Goal: Task Accomplishment & Management: Manage account settings

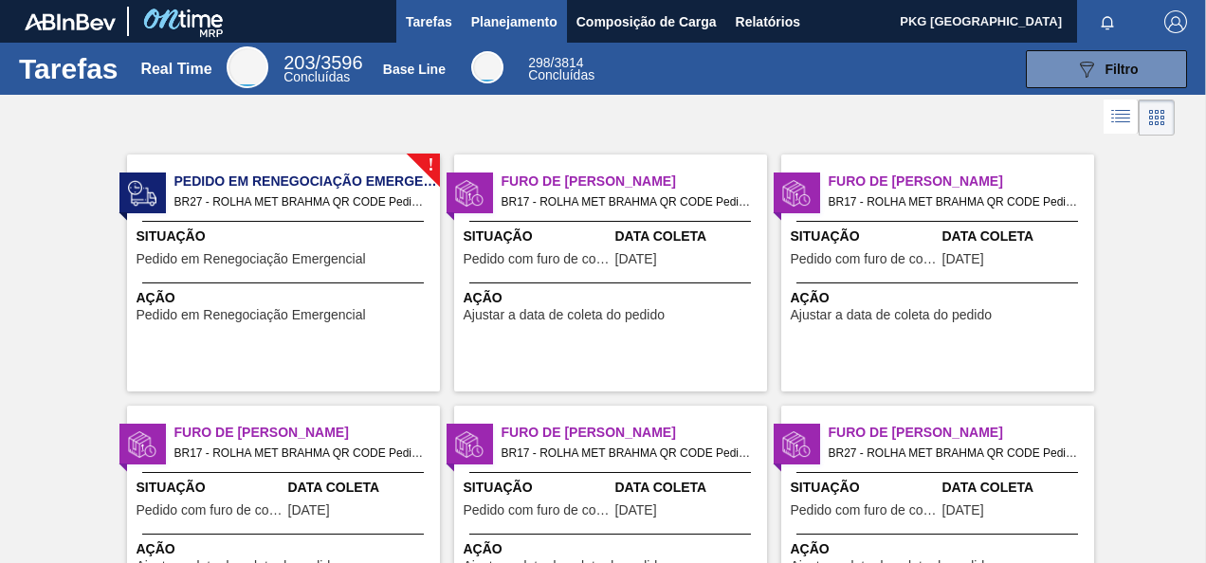
click at [527, 19] on span "Planejamento" at bounding box center [514, 21] width 86 height 23
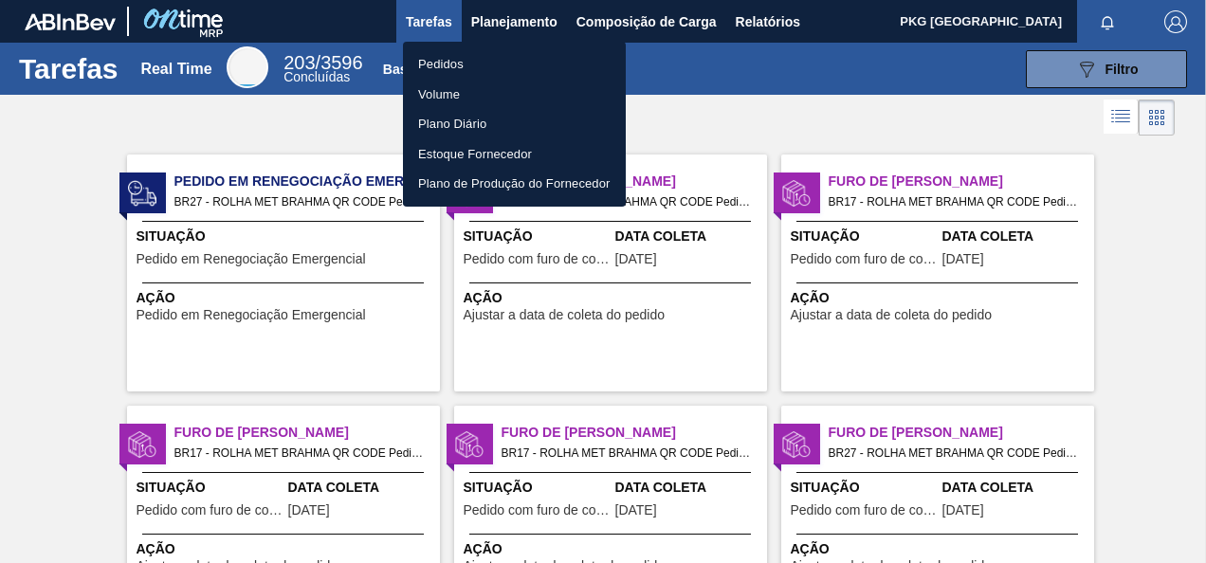
click at [452, 63] on li "Pedidos" at bounding box center [514, 64] width 223 height 30
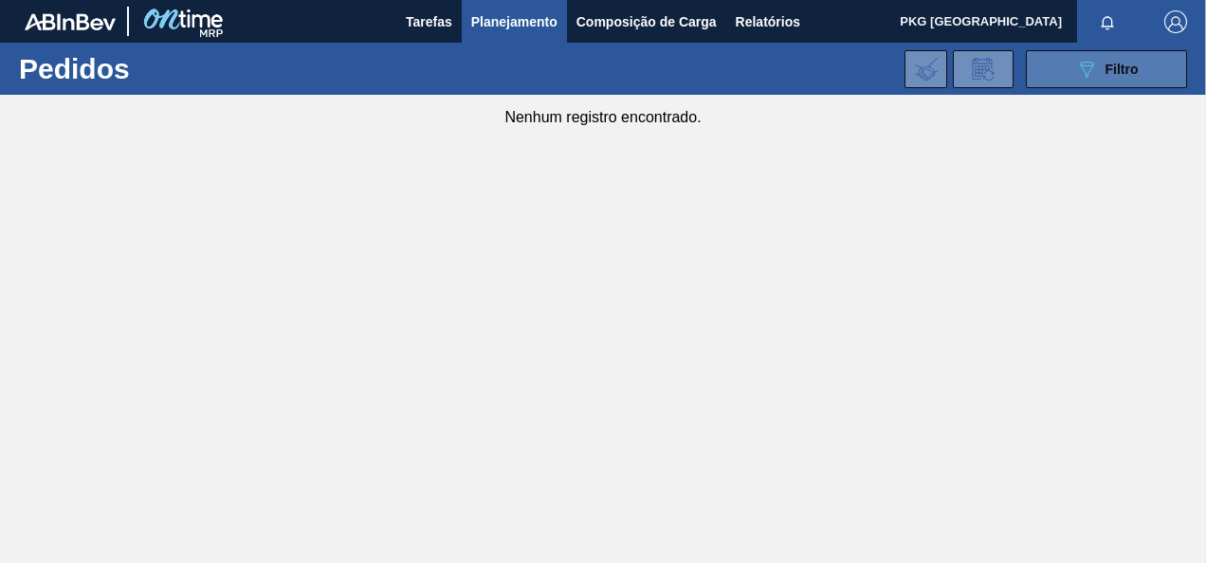
click at [1098, 74] on div "089F7B8B-B2A5-4AFE-B5C0-19BA573D28AC Filtro" at bounding box center [1107, 69] width 64 height 23
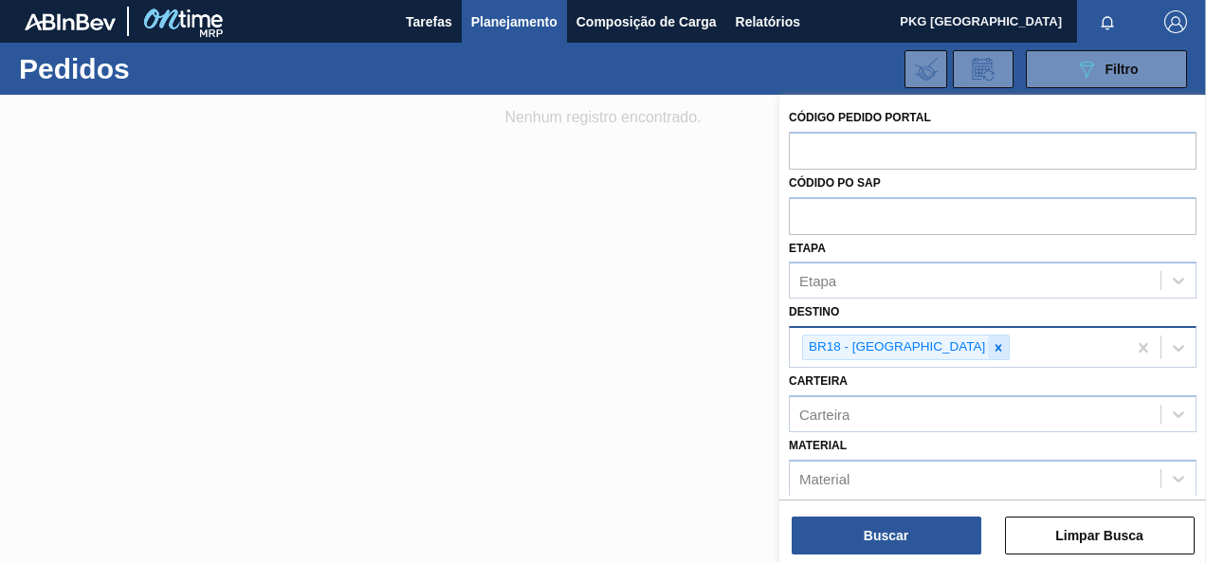
click at [992, 346] on icon at bounding box center [998, 347] width 13 height 13
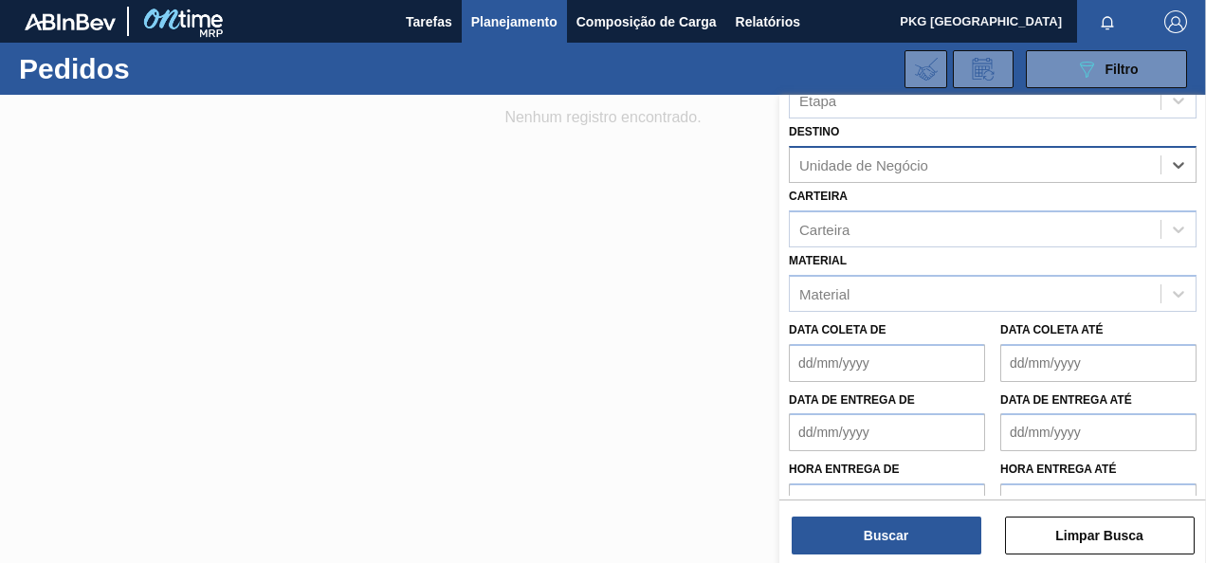
scroll to position [236, 0]
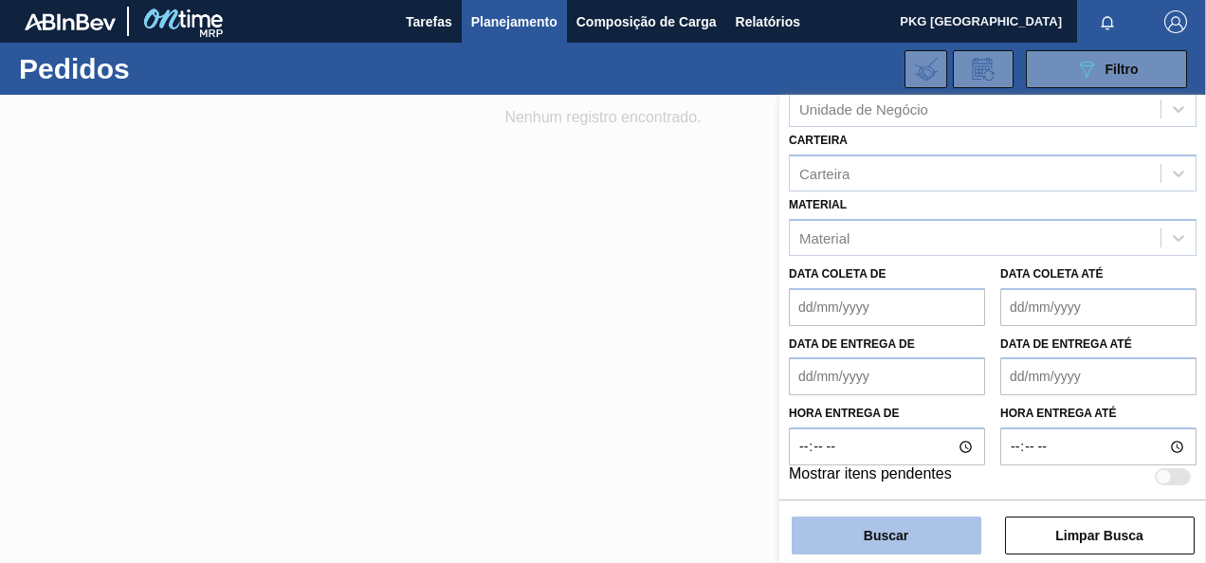
click at [952, 537] on button "Buscar" at bounding box center [887, 536] width 190 height 38
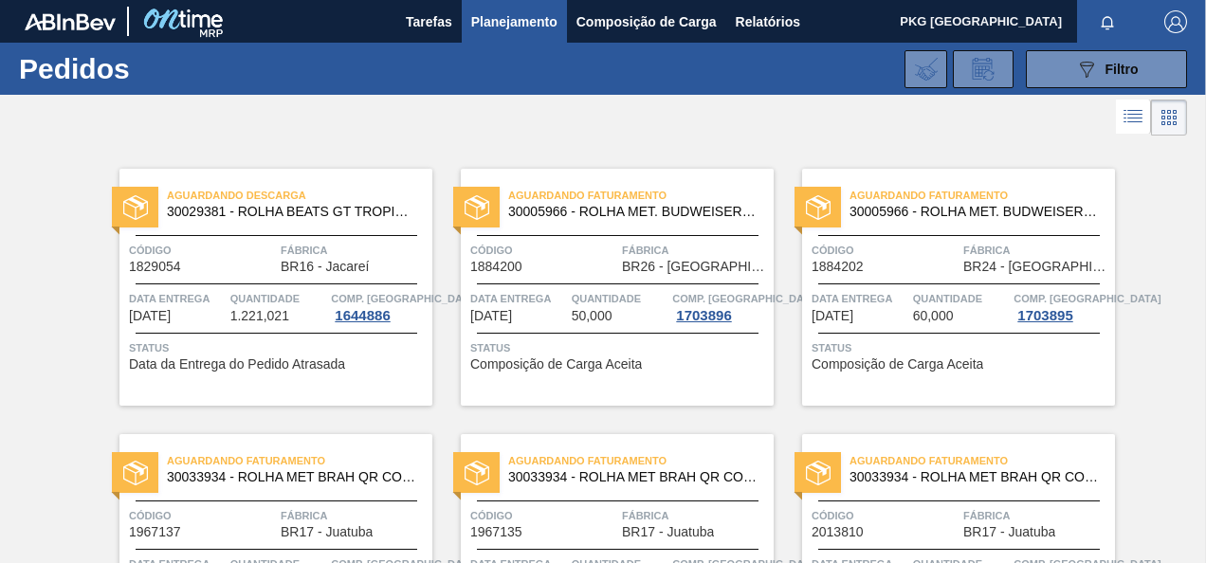
click at [510, 30] on span "Planejamento" at bounding box center [514, 21] width 86 height 23
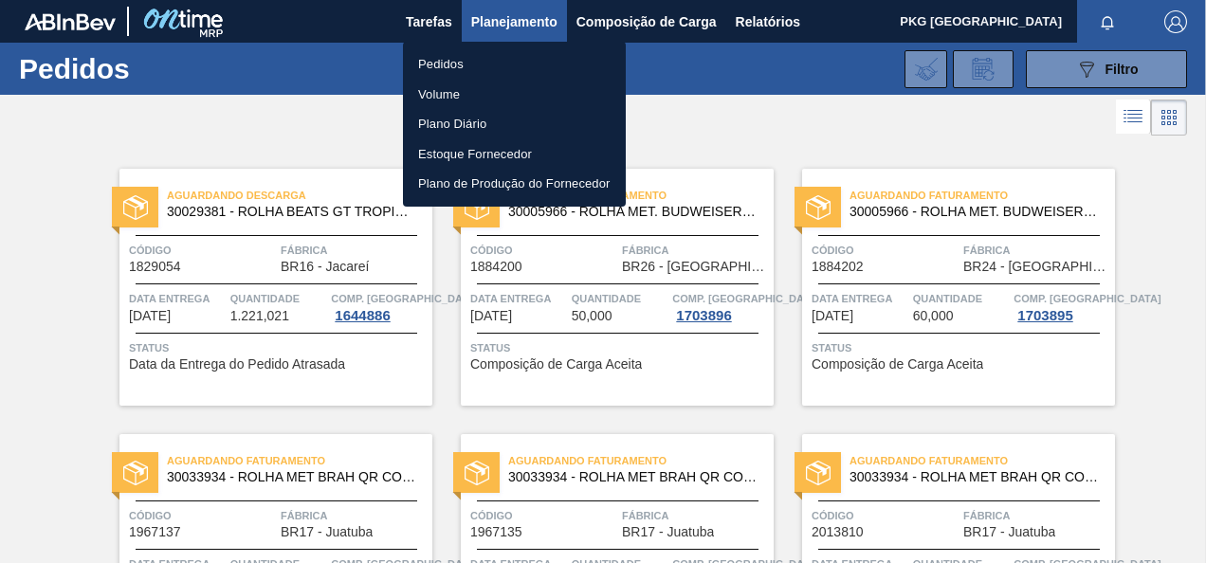
click at [442, 63] on li "Pedidos" at bounding box center [514, 64] width 223 height 30
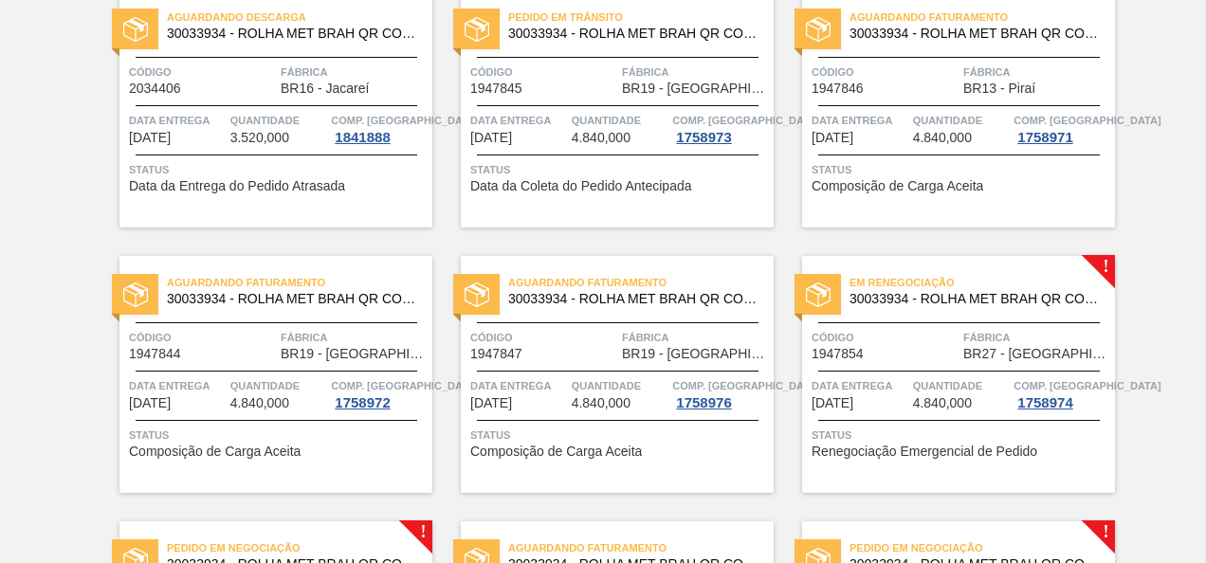
scroll to position [1627, 0]
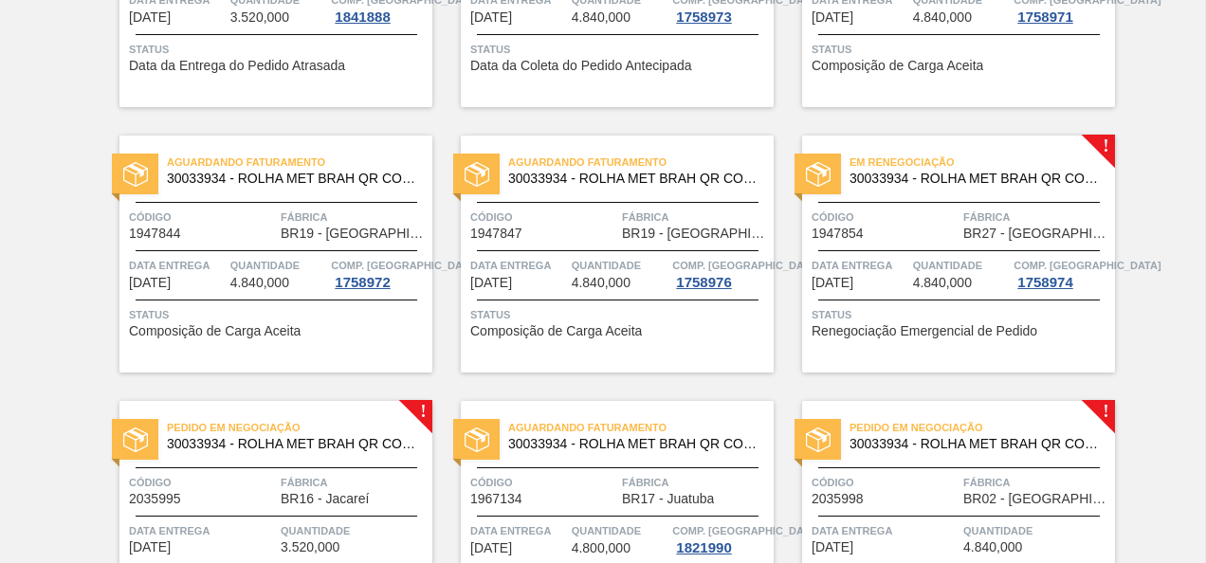
click at [1077, 193] on div "Em renegociação 30033934 - ROLHA MET BRAH QR CODE 021CX105 Código 1947854 Fábri…" at bounding box center [958, 254] width 313 height 237
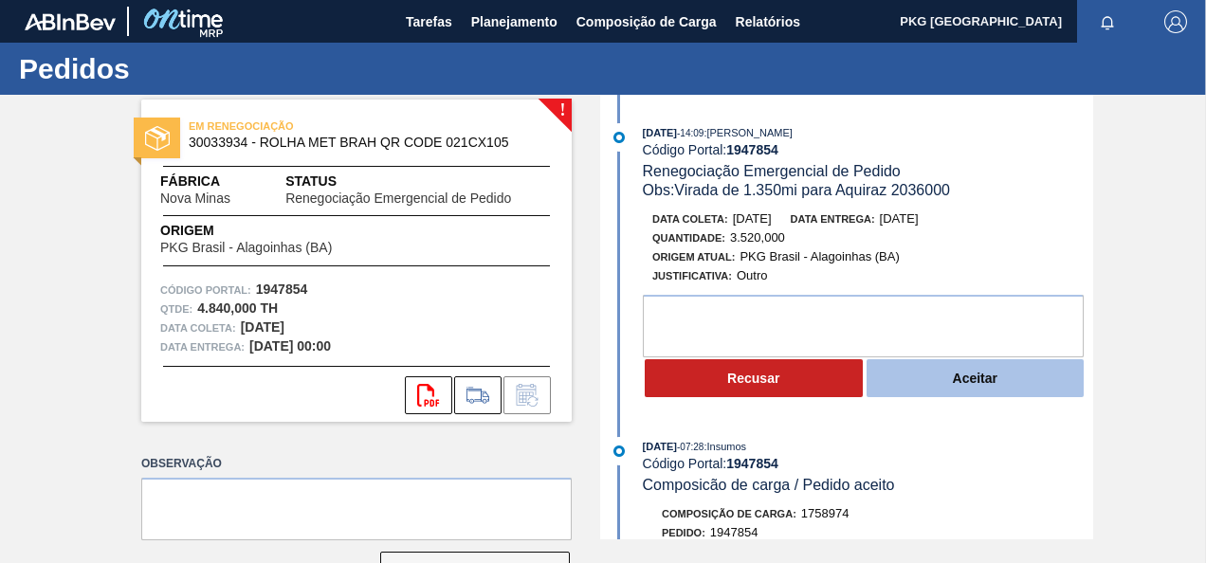
click at [983, 368] on button "Aceitar" at bounding box center [976, 378] width 218 height 38
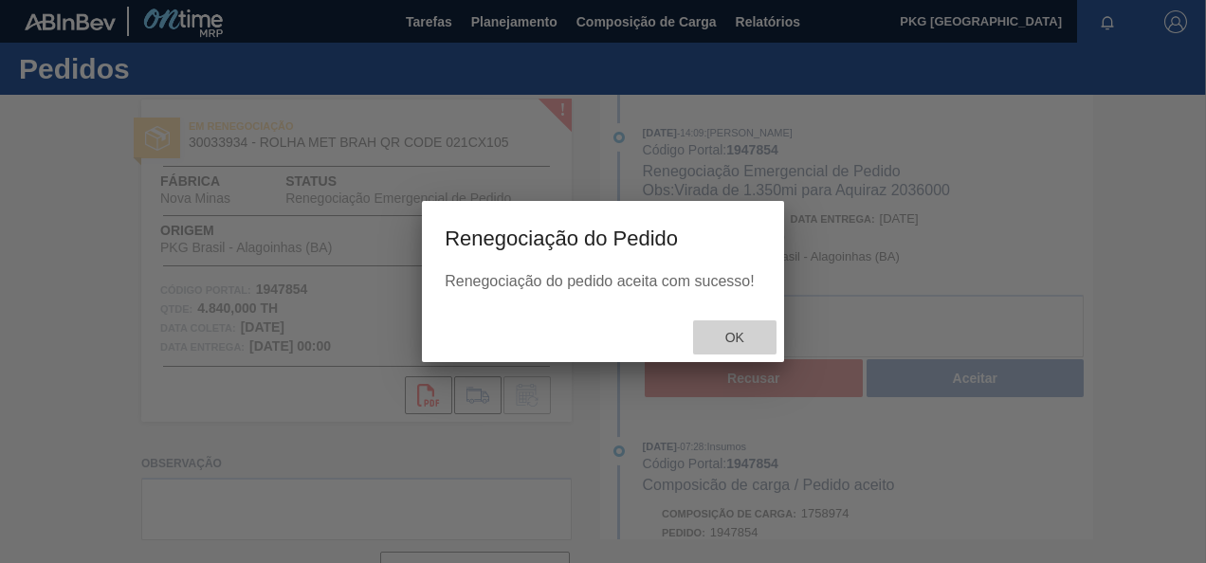
click at [732, 329] on div "Ok" at bounding box center [734, 338] width 83 height 35
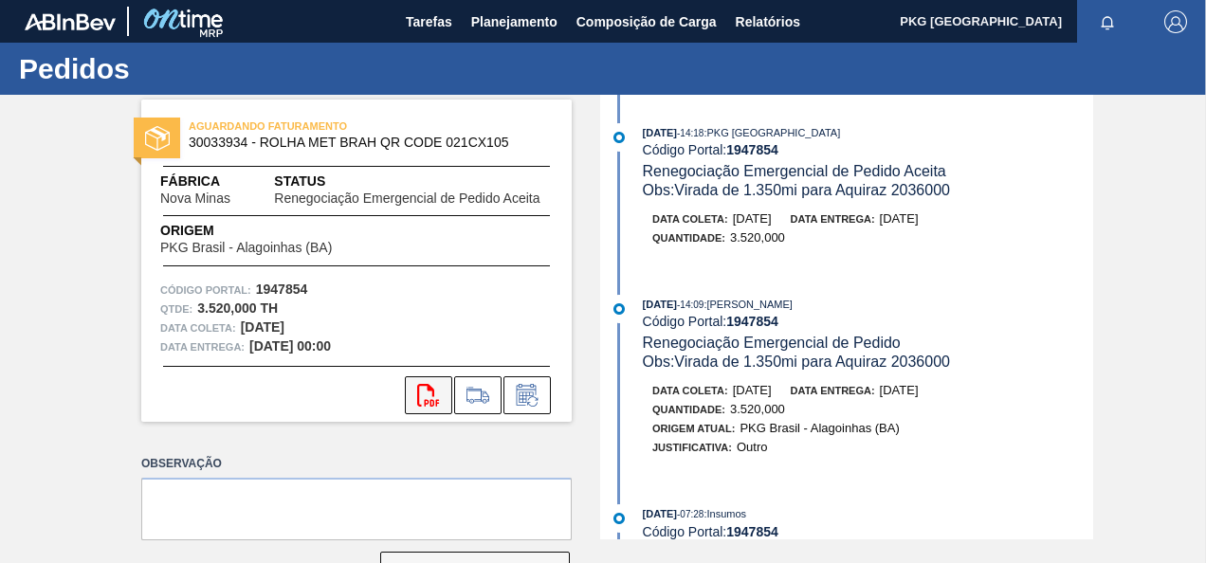
click at [423, 392] on icon "svg{fill:#ff0000}" at bounding box center [428, 395] width 23 height 23
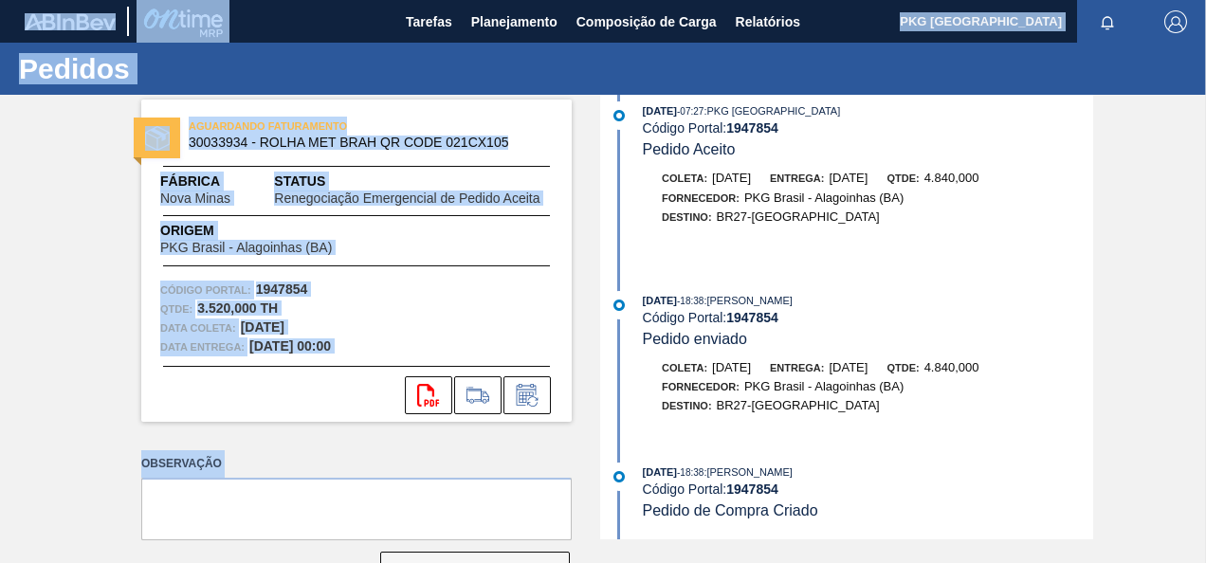
scroll to position [63, 0]
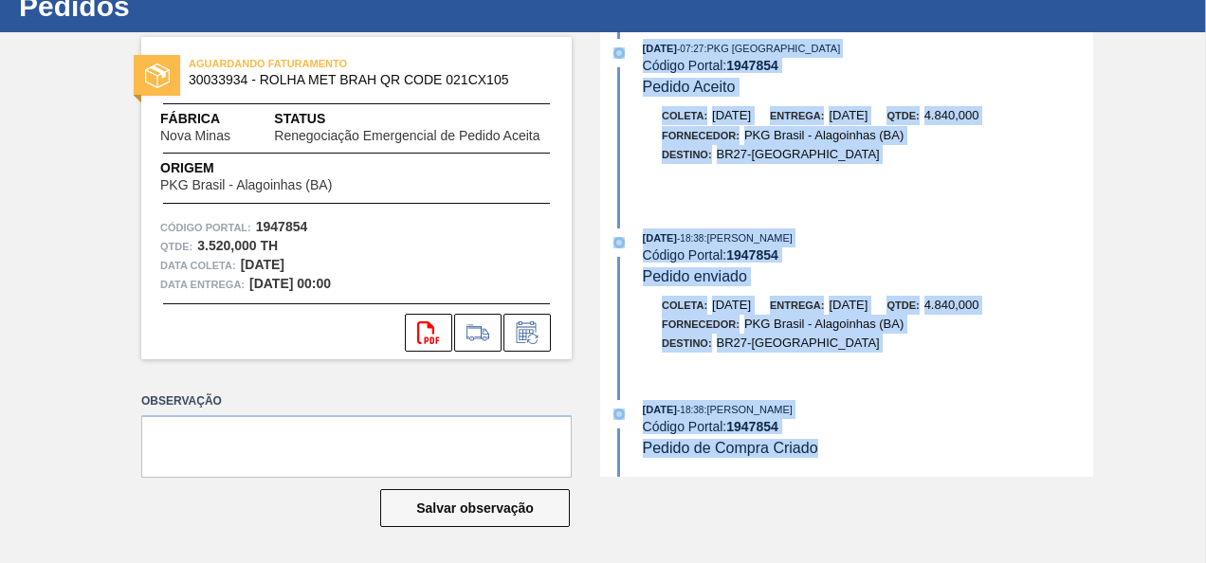
drag, startPoint x: 639, startPoint y: 110, endPoint x: 823, endPoint y: 452, distance: 388.7
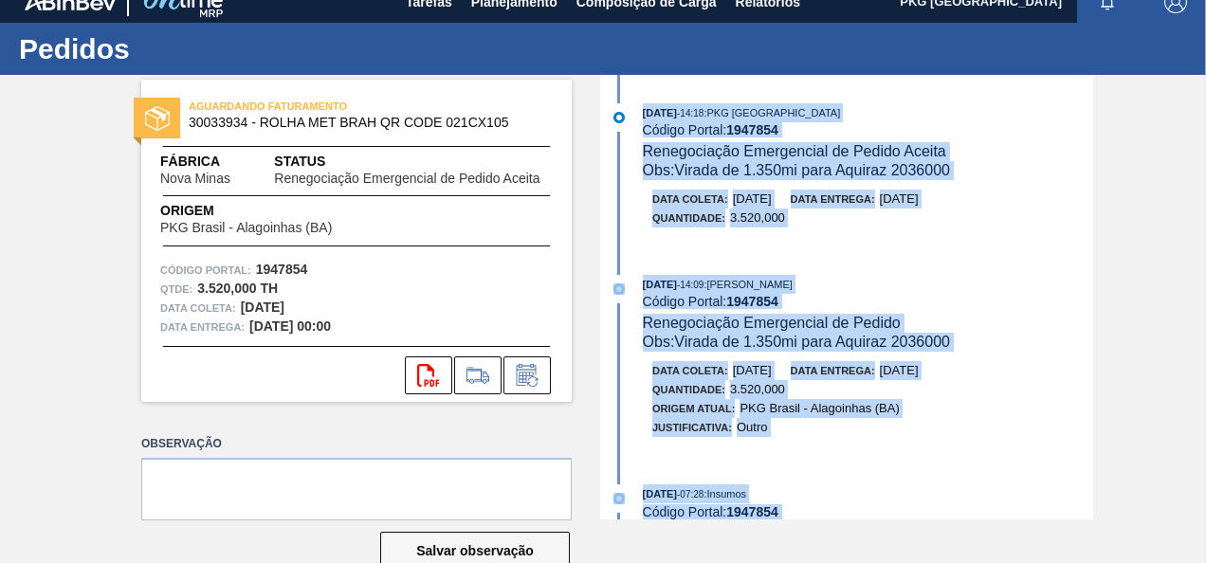
scroll to position [0, 0]
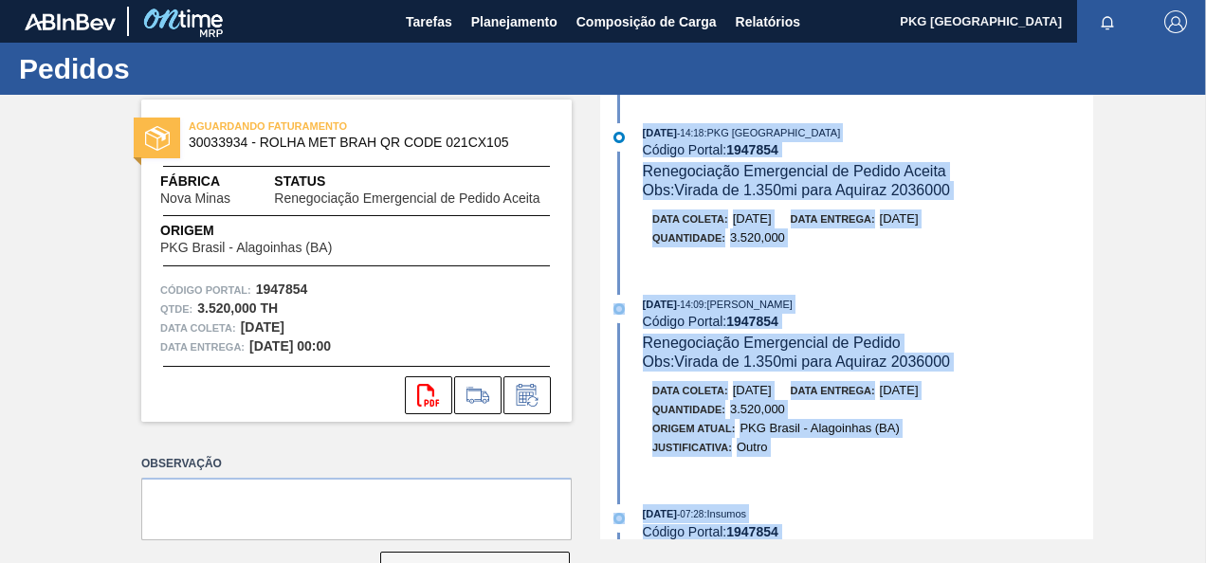
copy div "22/09/2025 - 14:18 : PKG Brasil Código Portal: 1947854 Renegociação Emergencial…"
click at [1098, 278] on div "AGUARDANDO FATURAMENTO 30033934 - ROLHA MET BRAH QR CODE 021CX105 Fábrica Nova …" at bounding box center [603, 317] width 1206 height 445
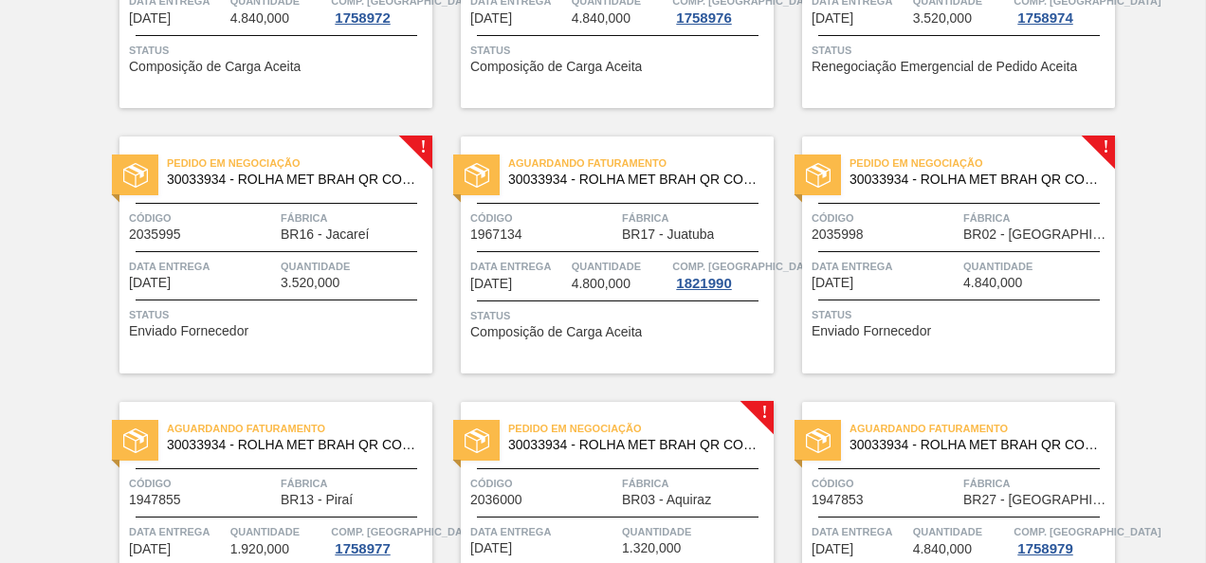
scroll to position [1897, 0]
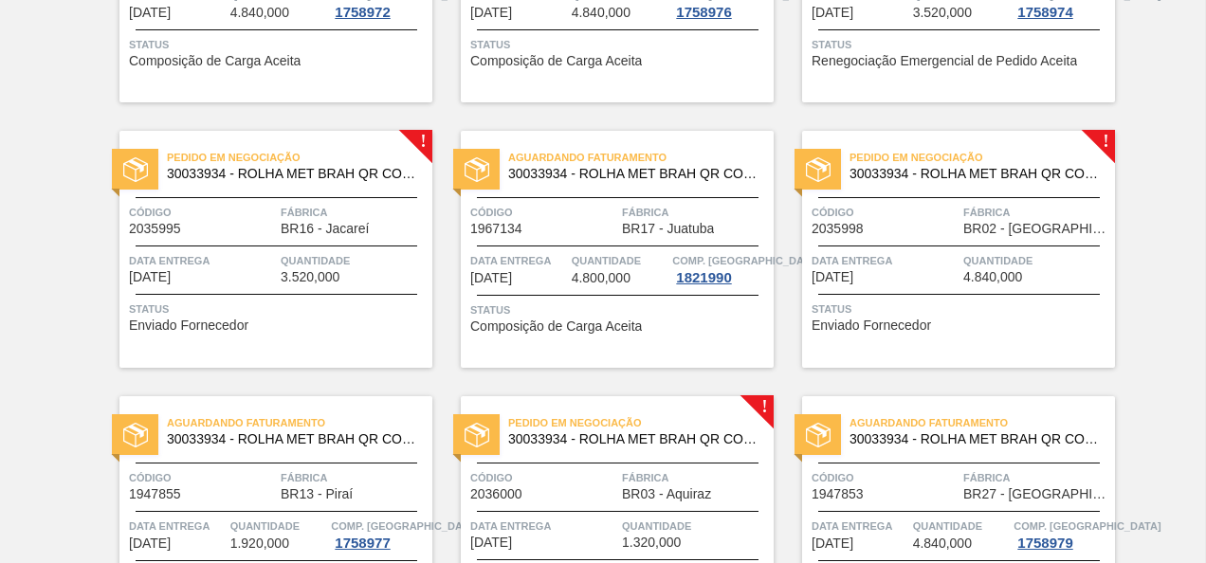
click at [312, 247] on div "Pedido em Negociação 30033934 - ROLHA MET BRAH QR CODE 021CX105 Código 2035995 …" at bounding box center [275, 249] width 313 height 237
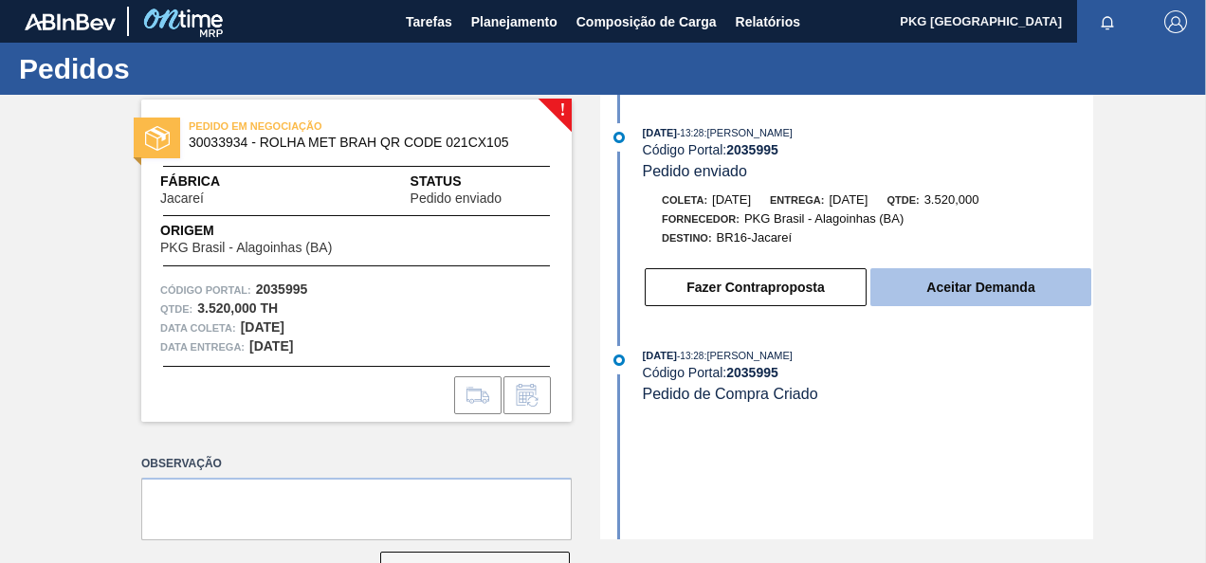
click at [993, 286] on button "Aceitar Demanda" at bounding box center [981, 287] width 221 height 38
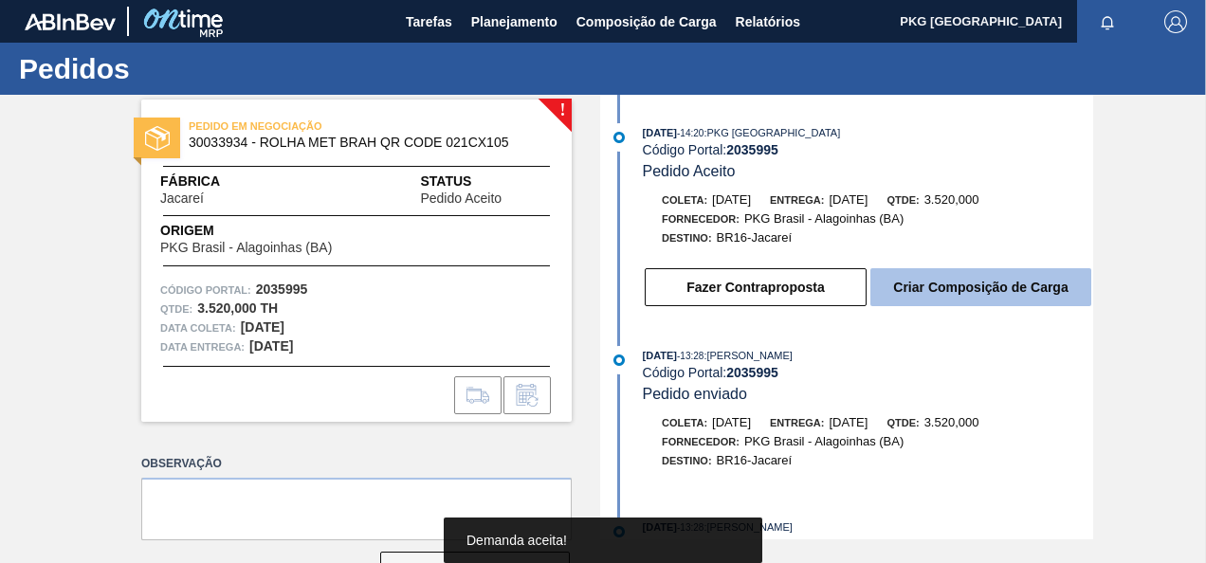
click at [941, 285] on button "Criar Composição de Carga" at bounding box center [981, 287] width 221 height 38
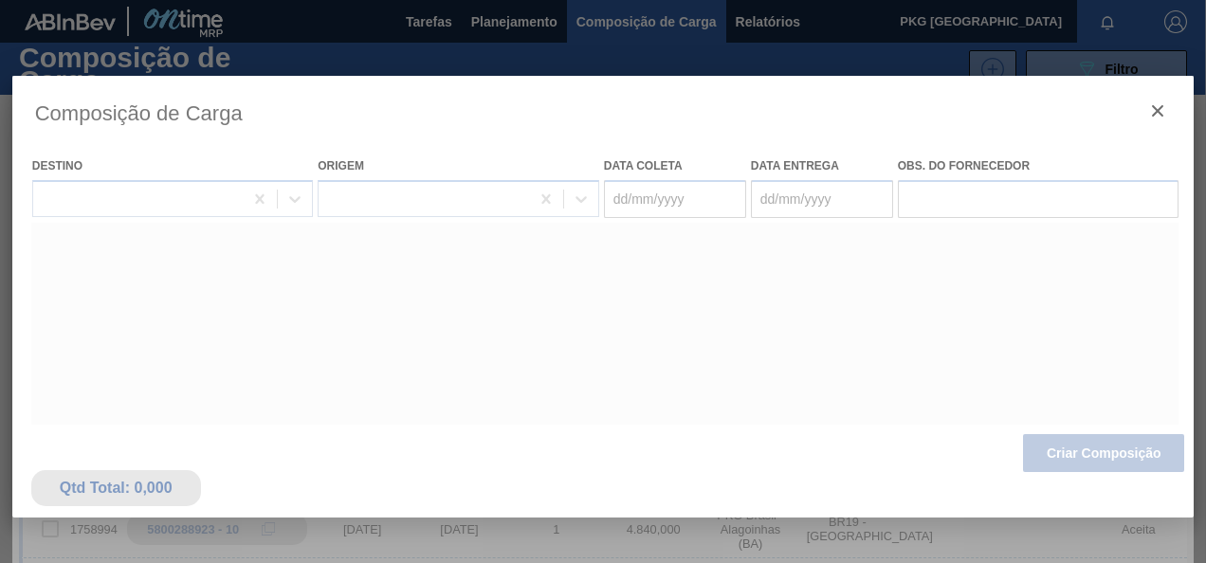
type coleta "26/09/2025"
type entrega "29/09/2025"
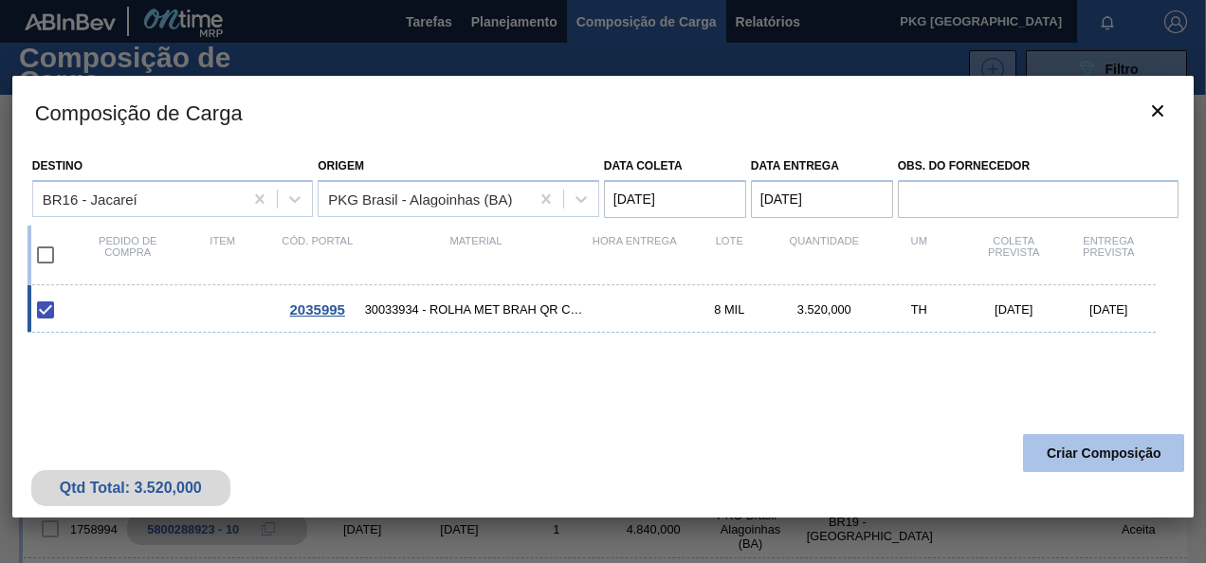
click at [1035, 436] on button "Criar Composição" at bounding box center [1103, 453] width 161 height 38
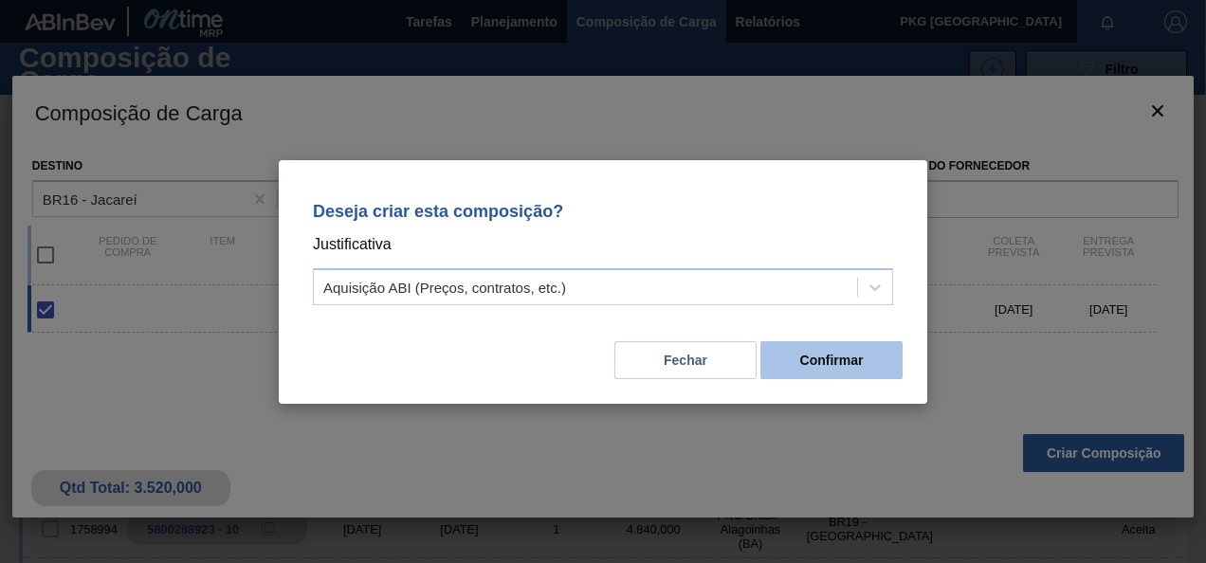
click at [812, 356] on button "Confirmar" at bounding box center [832, 360] width 142 height 38
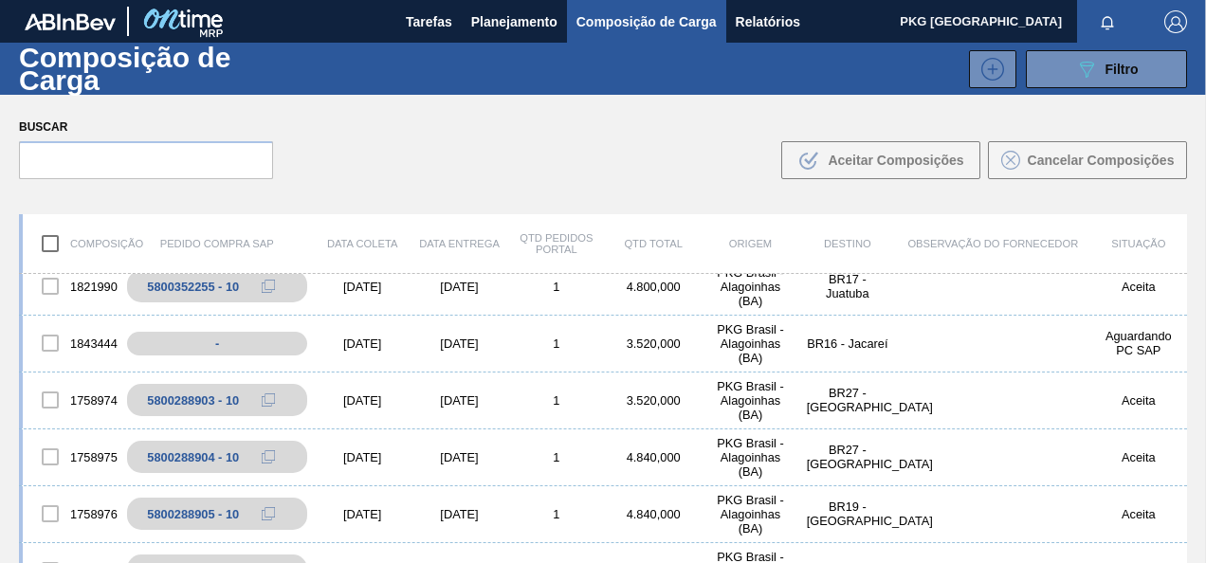
scroll to position [1138, 0]
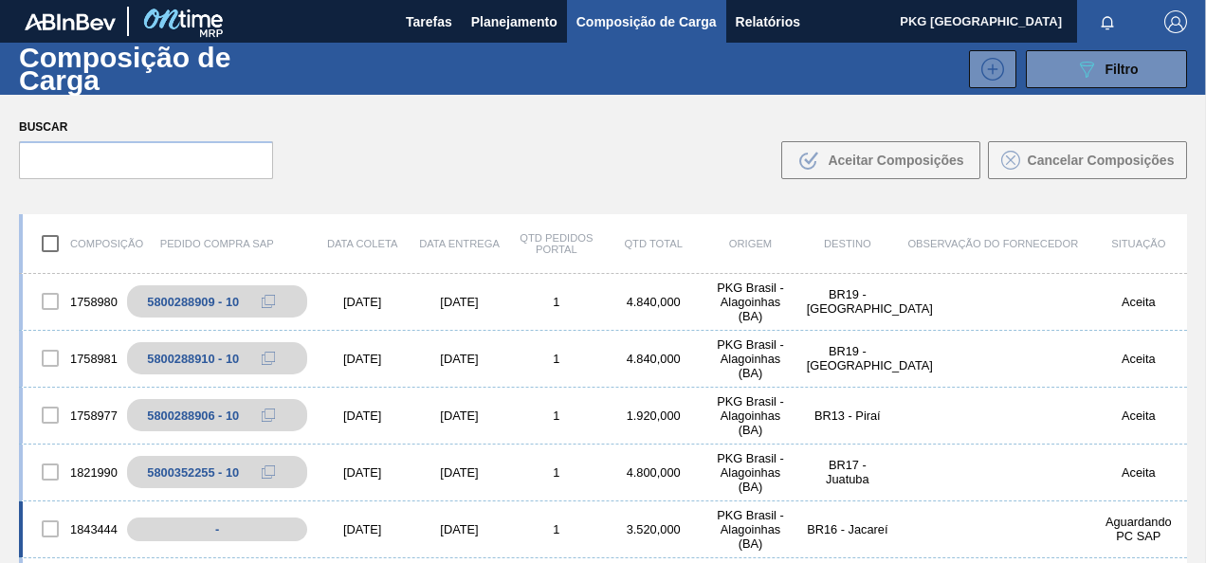
click at [425, 521] on div "1843444 - 26/09/2025 29/09/2025 1 3.520,000 PKG Brasil - Alagoinhas (BA) BR16 -…" at bounding box center [603, 530] width 1168 height 57
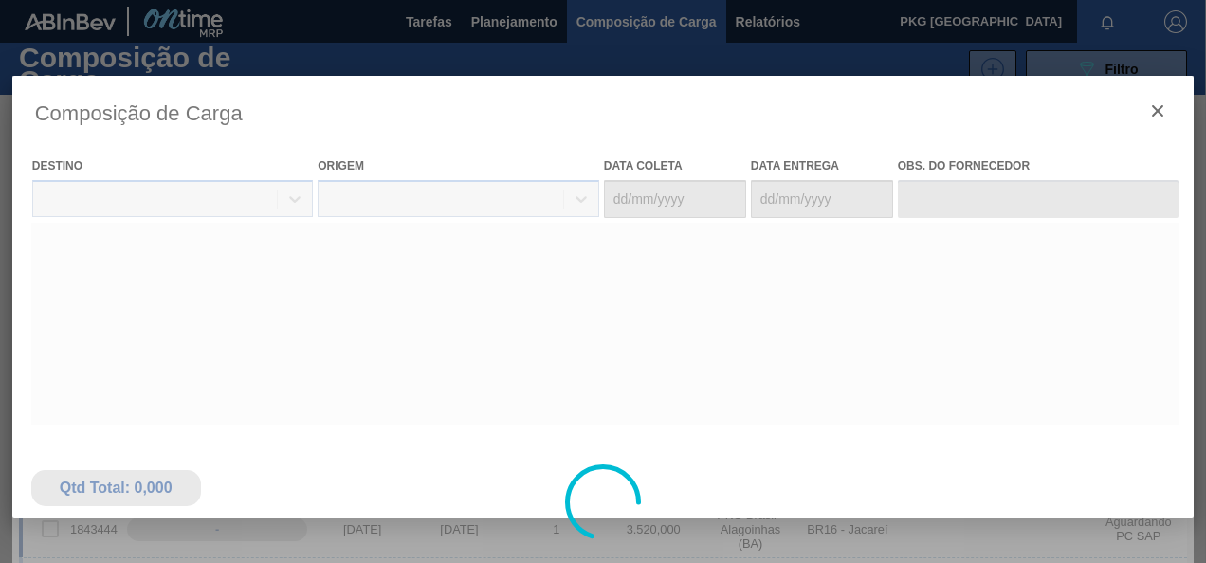
type coleta "26/09/2025"
type entrega "29/09/2025"
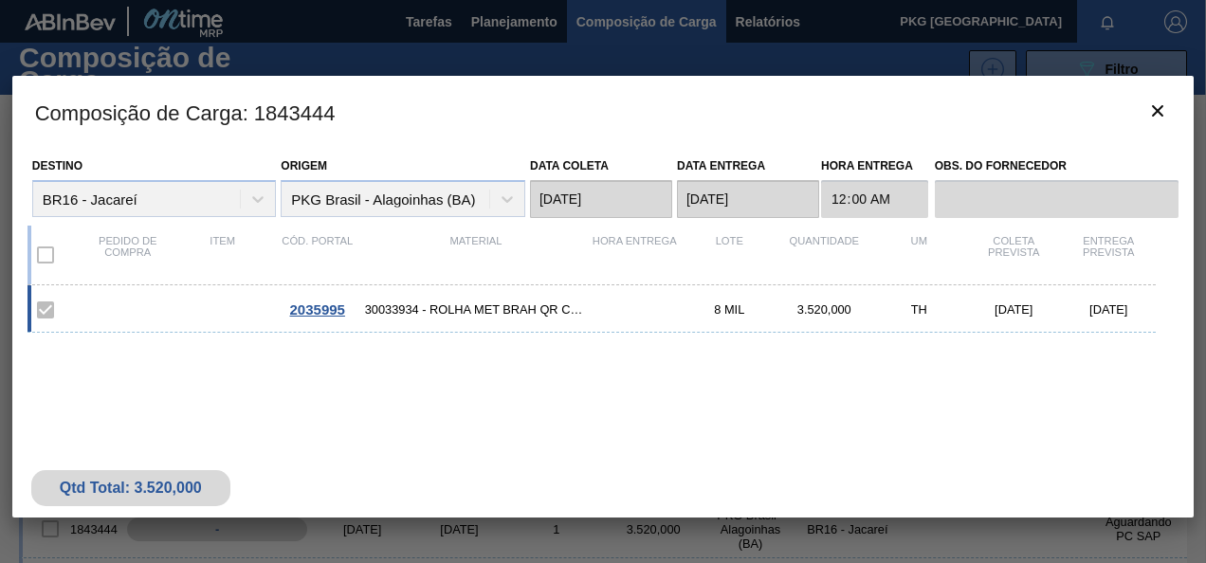
click at [321, 302] on span "2035995" at bounding box center [317, 310] width 55 height 16
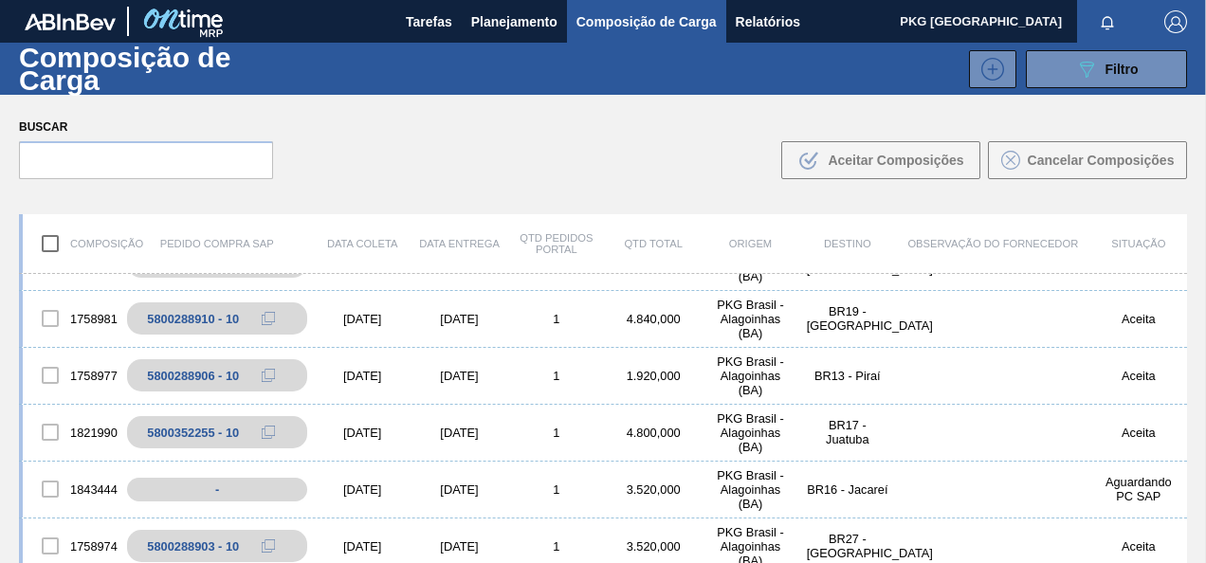
scroll to position [1139, 0]
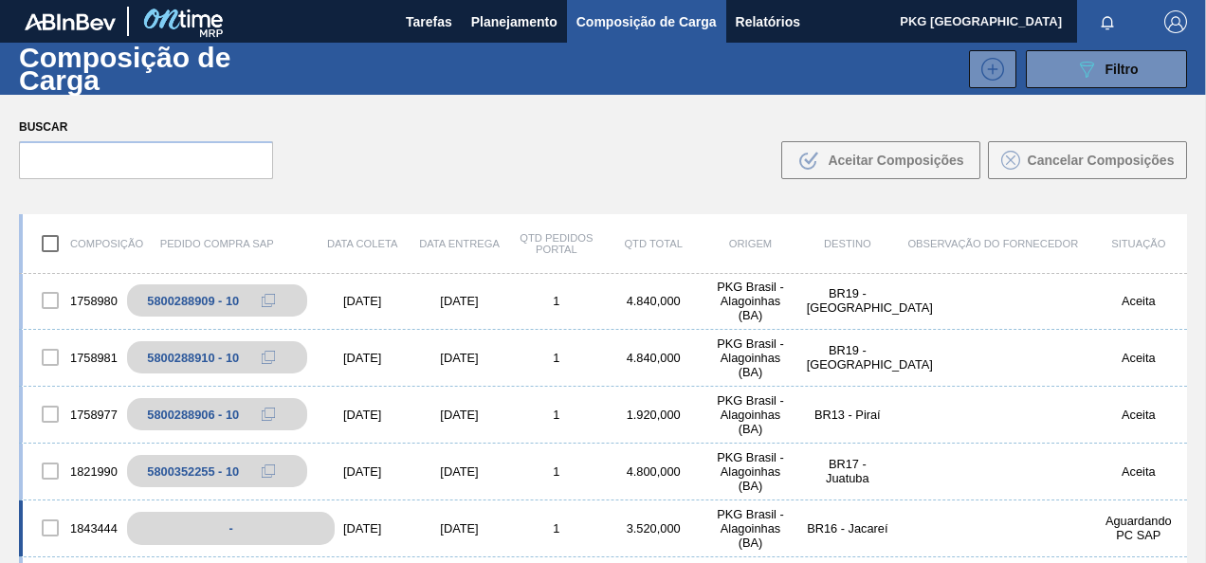
click at [235, 525] on div "-" at bounding box center [231, 528] width 208 height 33
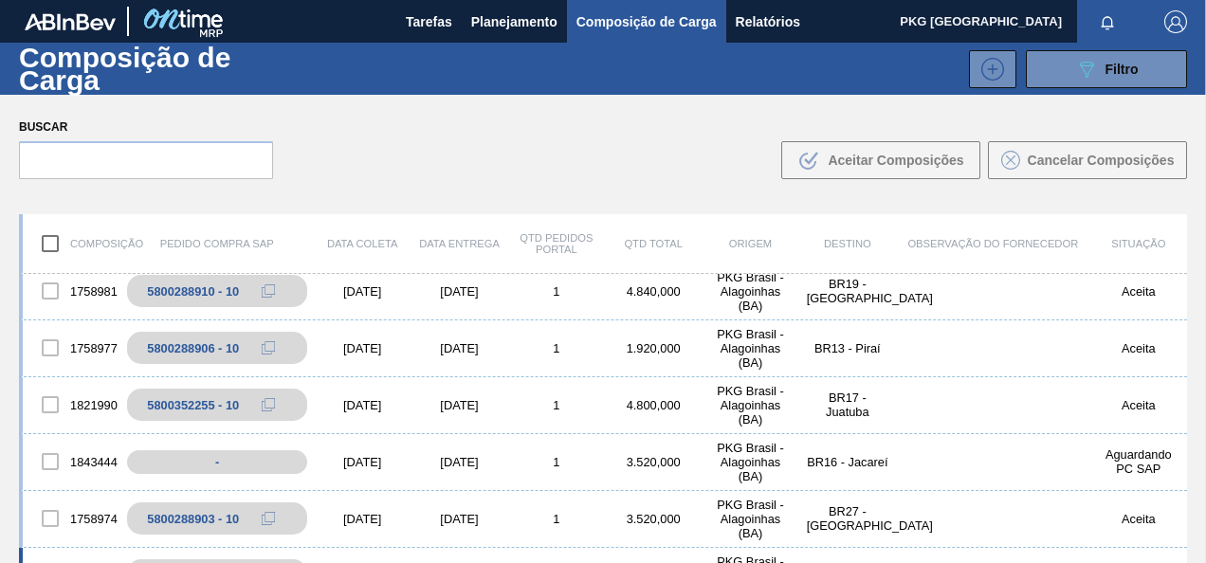
scroll to position [1234, 0]
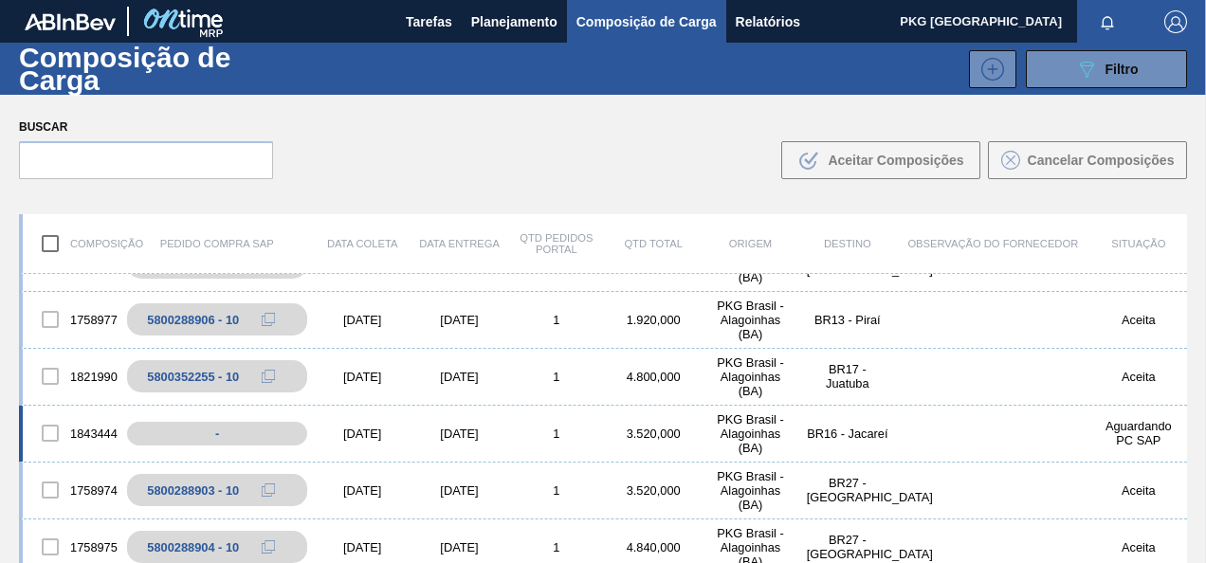
click at [724, 425] on div "PKG Brasil - Alagoinhas (BA)" at bounding box center [750, 434] width 97 height 43
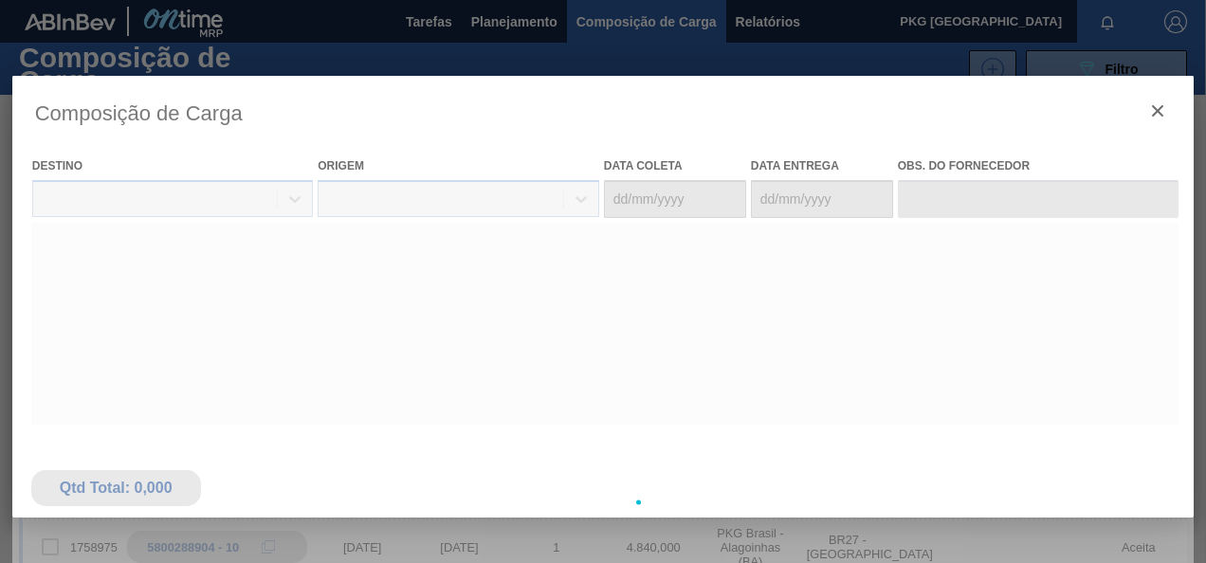
type coleta "26/09/2025"
type entrega "29/09/2025"
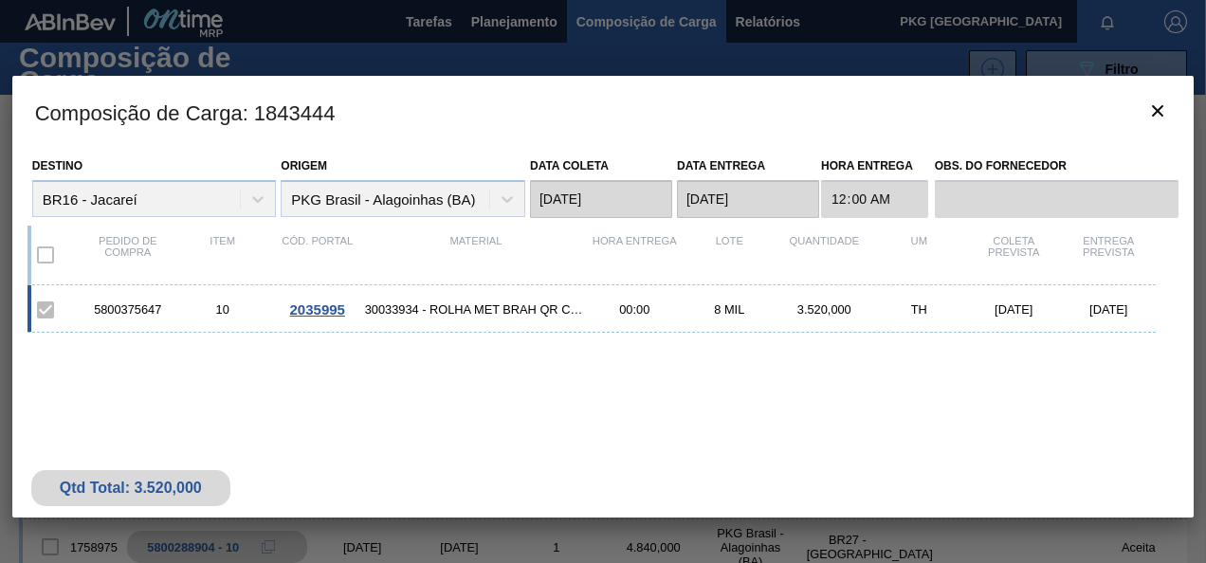
click at [521, 298] on div "5800375647 10 2035995 30033934 - ROLHA MET BRAH QR CODE 021CX105 00:00 8 MIL 3.…" at bounding box center [593, 308] width 1130 height 47
click at [178, 305] on div "10" at bounding box center [222, 310] width 95 height 14
click at [339, 303] on span "2035995" at bounding box center [317, 310] width 55 height 16
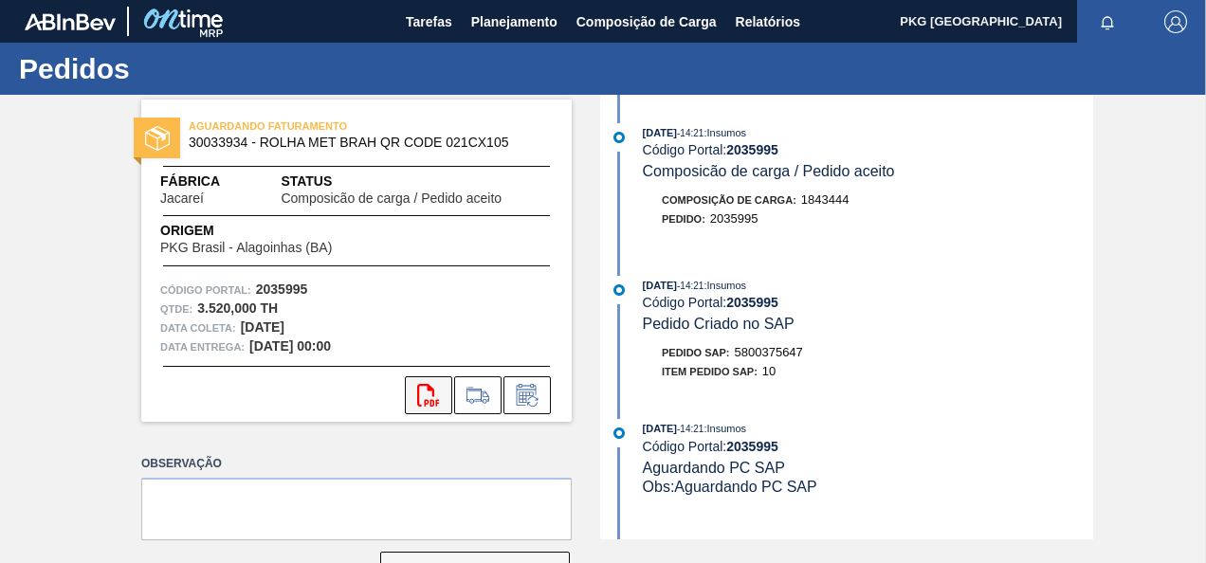
click at [429, 404] on icon "svg{fill:#ff0000}" at bounding box center [428, 395] width 23 height 23
click at [489, 23] on span "Planejamento" at bounding box center [514, 21] width 86 height 23
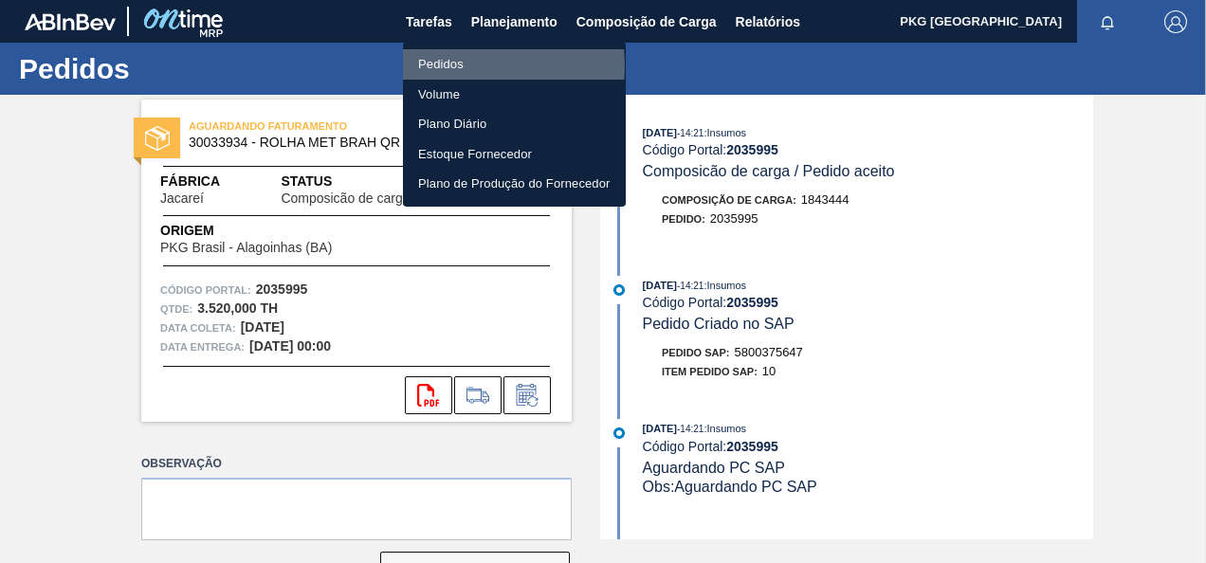
click at [455, 65] on li "Pedidos" at bounding box center [514, 64] width 223 height 30
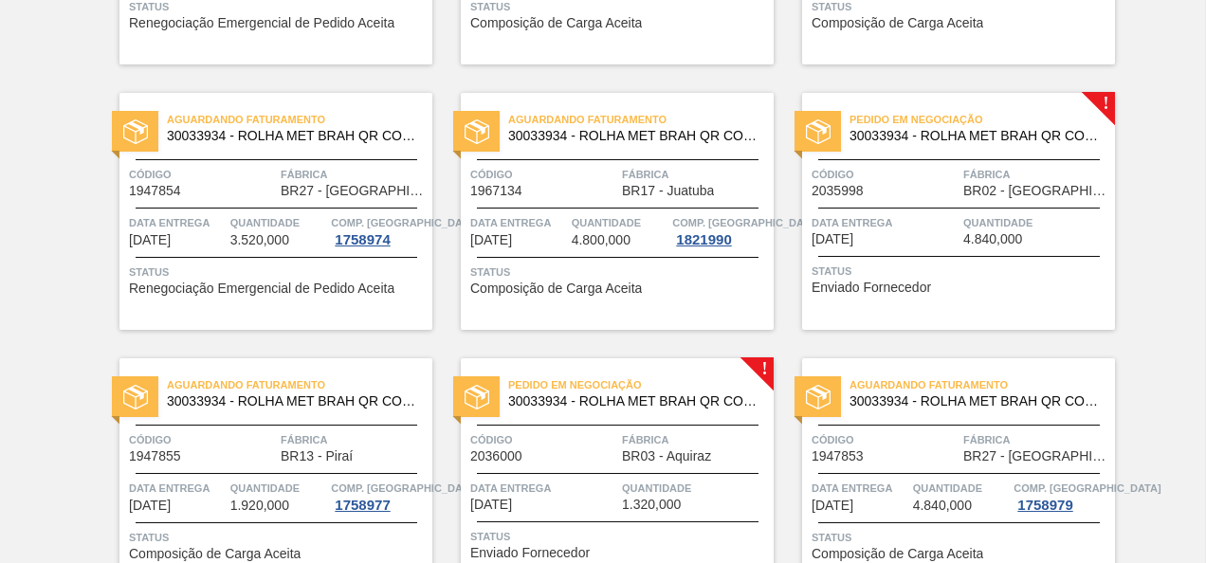
scroll to position [1897, 0]
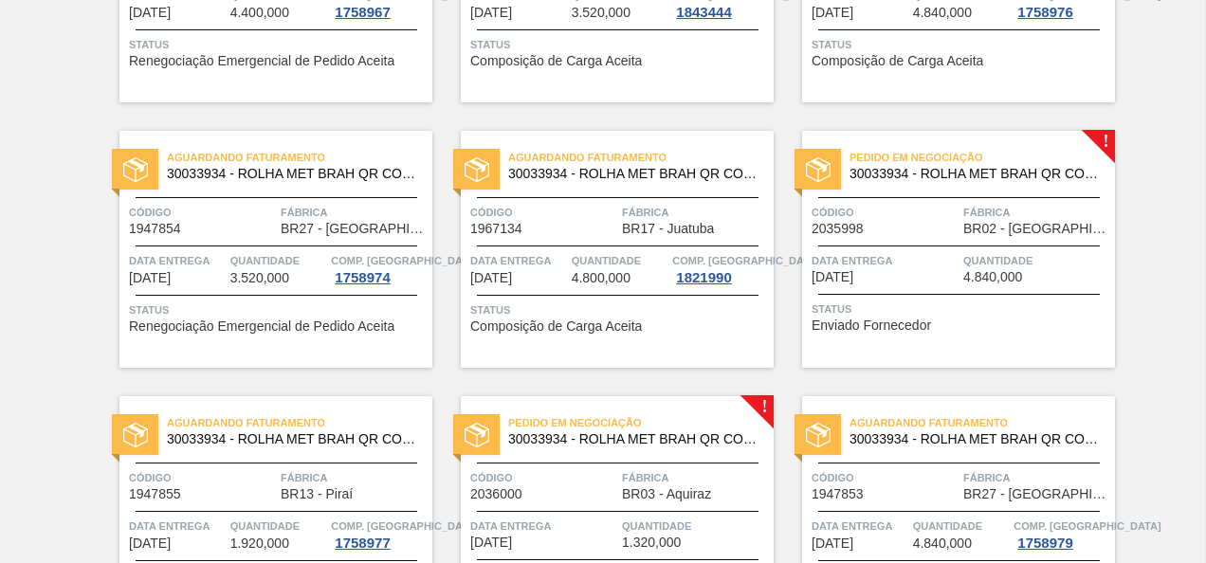
click at [1028, 218] on span "Fábrica" at bounding box center [1037, 212] width 147 height 19
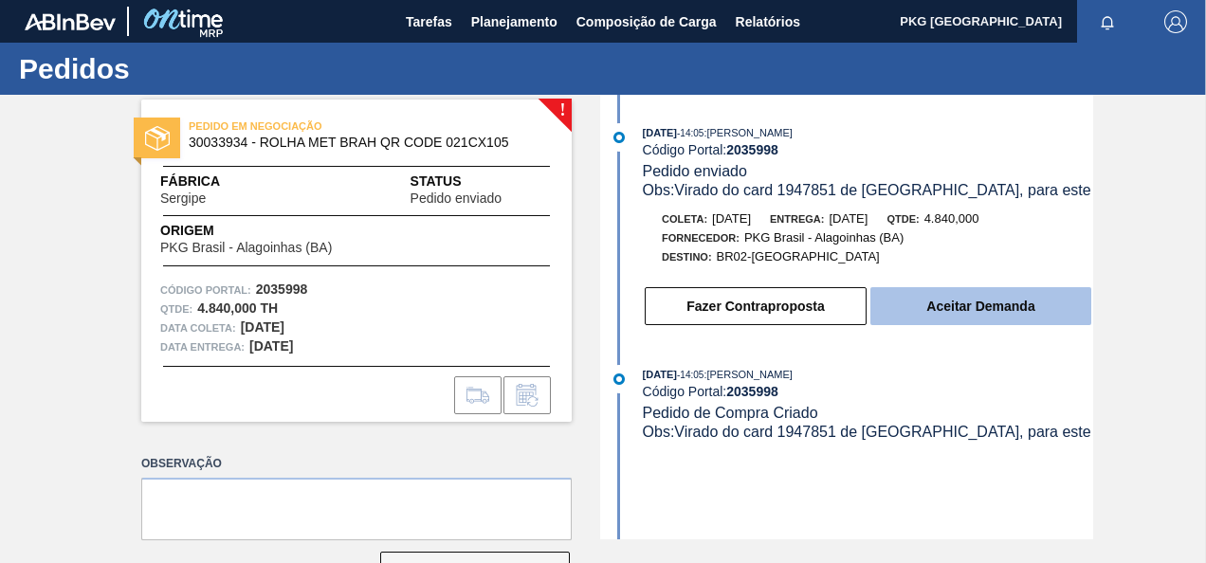
click at [944, 309] on button "Aceitar Demanda" at bounding box center [981, 306] width 221 height 38
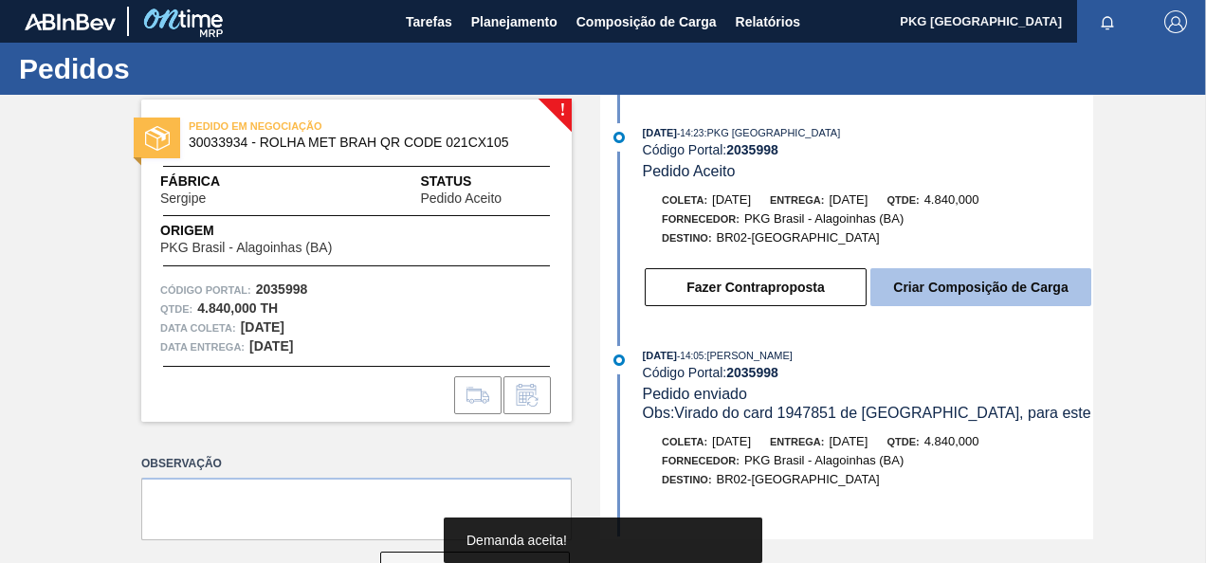
click at [981, 289] on button "Criar Composição de Carga" at bounding box center [981, 287] width 221 height 38
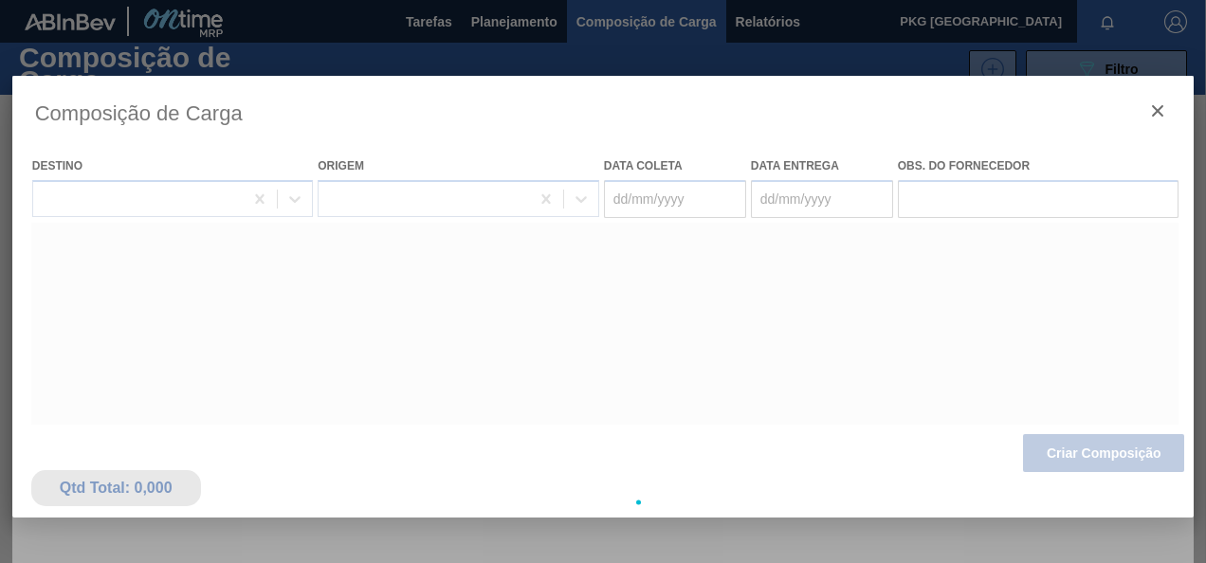
type coleta "03/10/2025"
type entrega "04/10/2025"
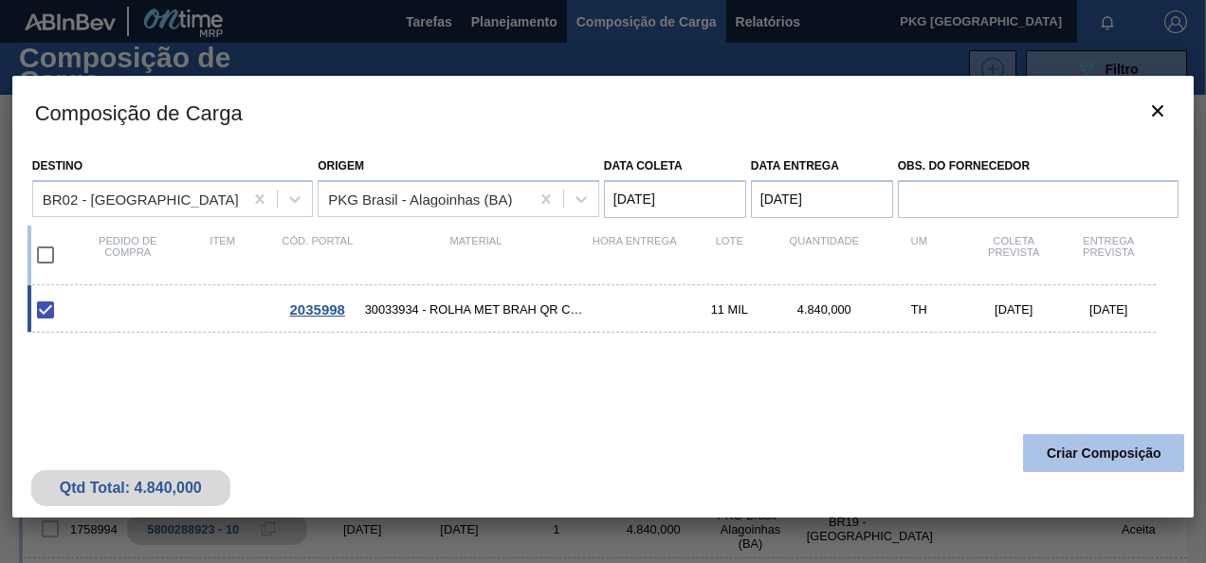
click at [1111, 442] on button "Criar Composição" at bounding box center [1103, 453] width 161 height 38
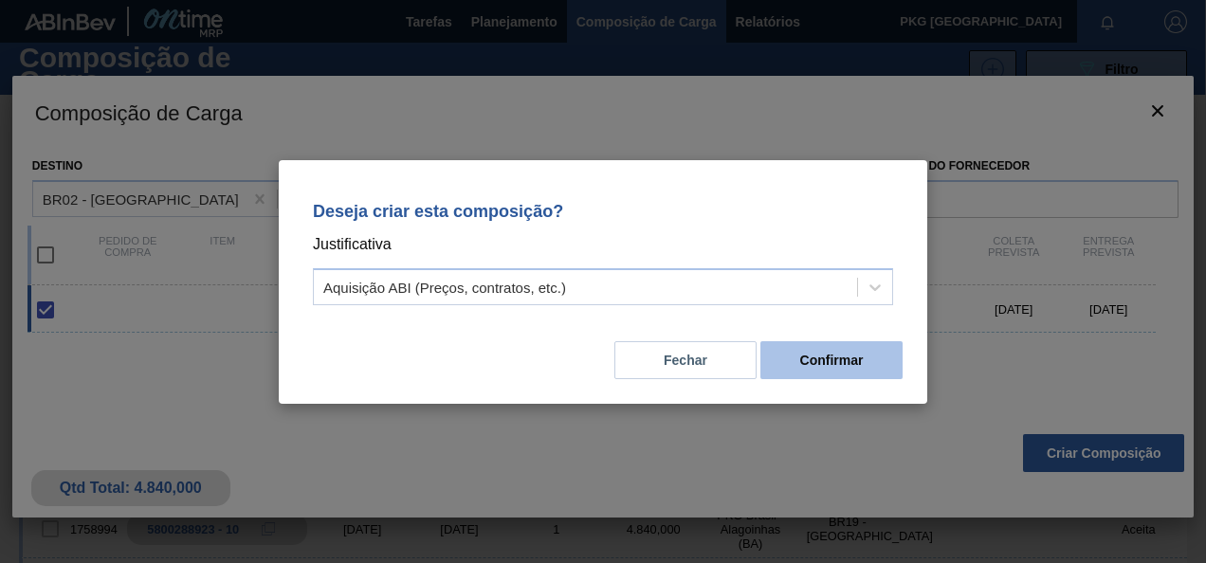
click at [802, 369] on button "Confirmar" at bounding box center [832, 360] width 142 height 38
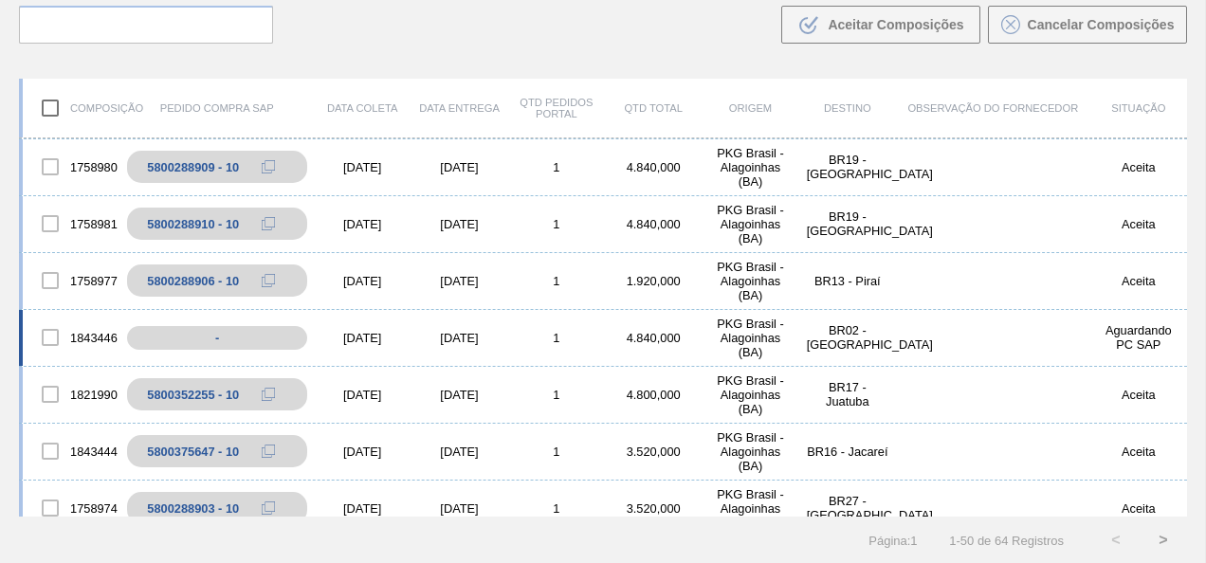
scroll to position [1139, 0]
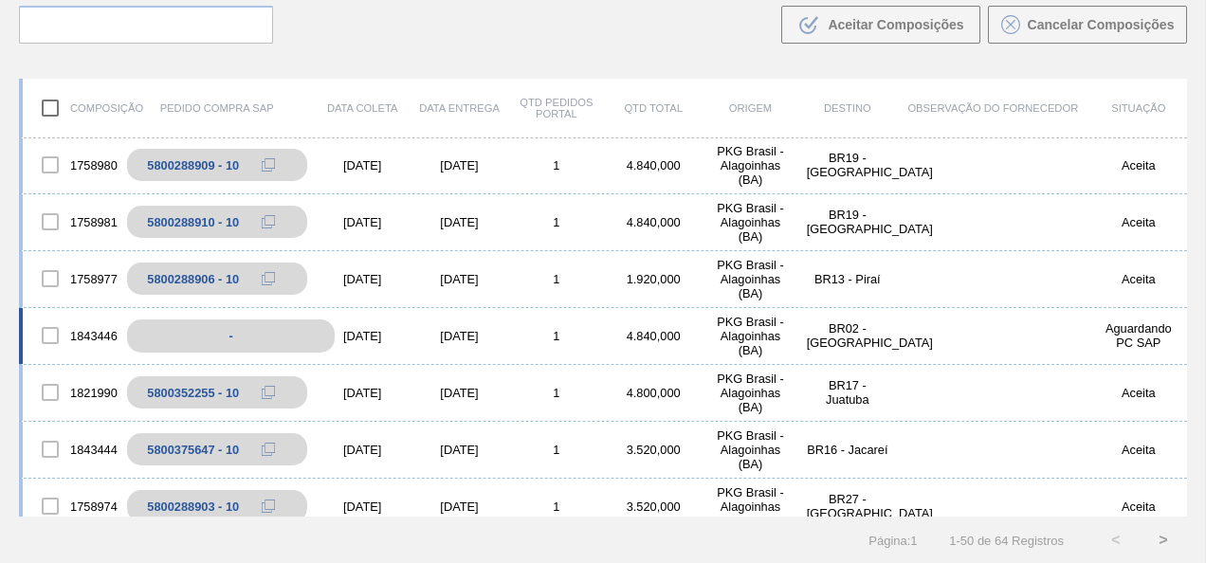
click at [254, 341] on div "-" at bounding box center [231, 336] width 208 height 33
click at [51, 334] on div at bounding box center [50, 336] width 40 height 40
click at [449, 330] on div "04/10/2025" at bounding box center [459, 336] width 97 height 14
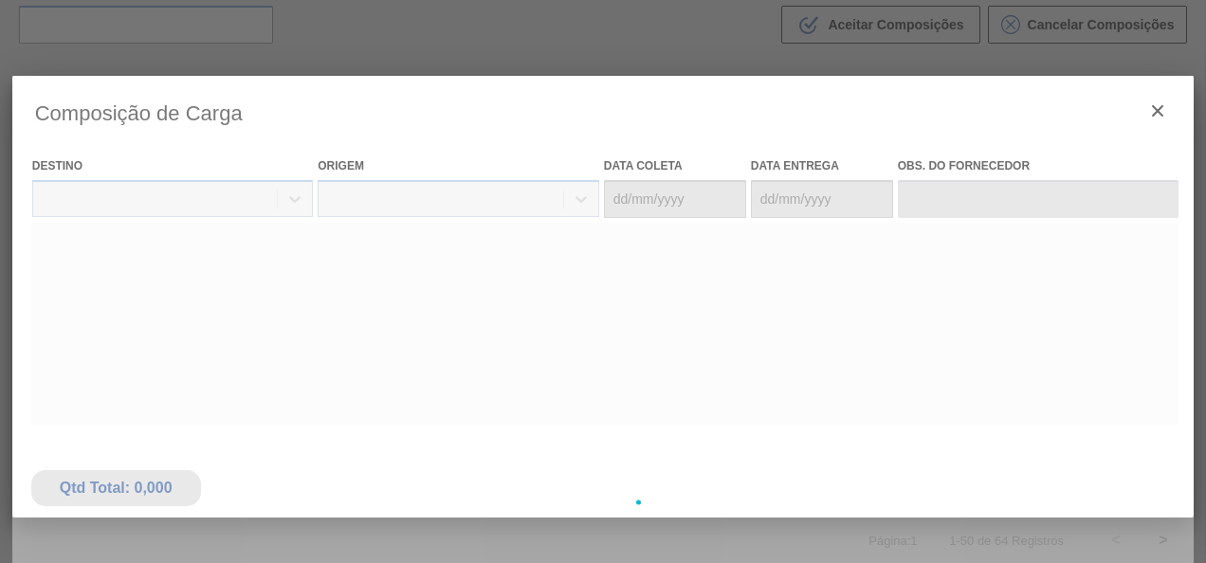
type coleta "03/10/2025"
type entrega "04/10/2025"
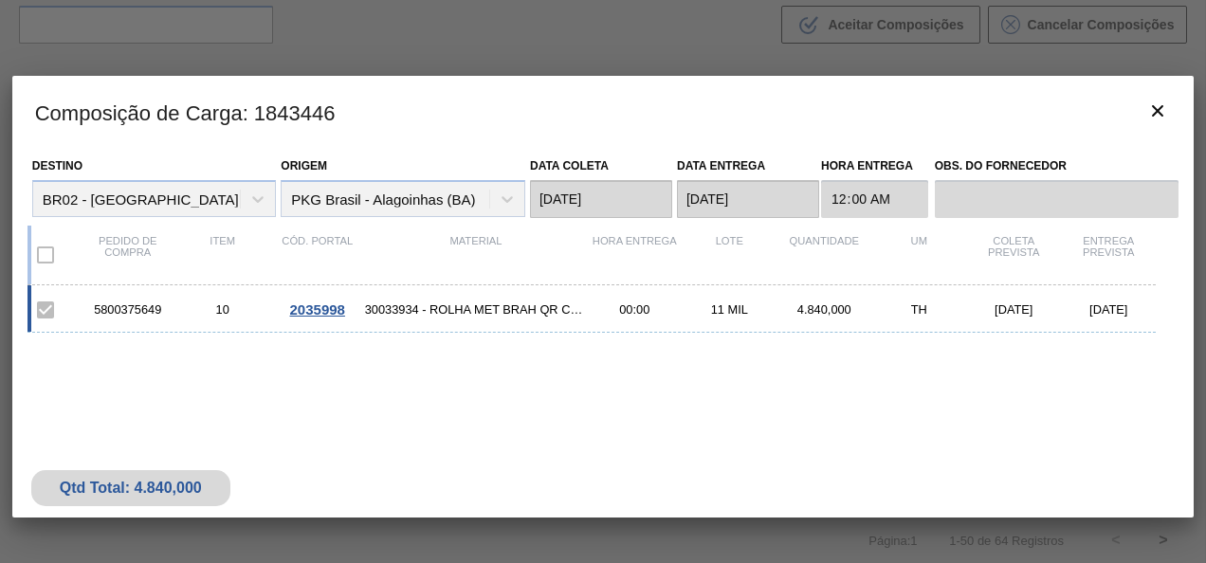
click at [321, 302] on span "2035998" at bounding box center [317, 310] width 55 height 16
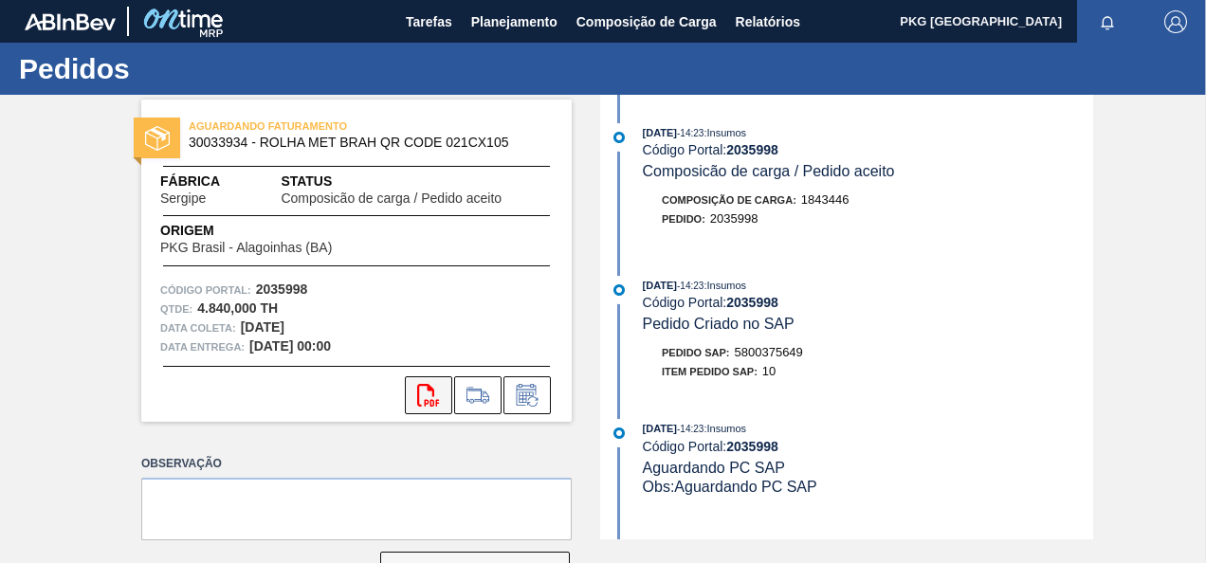
click at [431, 395] on icon at bounding box center [428, 395] width 22 height 23
click at [497, 21] on span "Planejamento" at bounding box center [514, 21] width 86 height 23
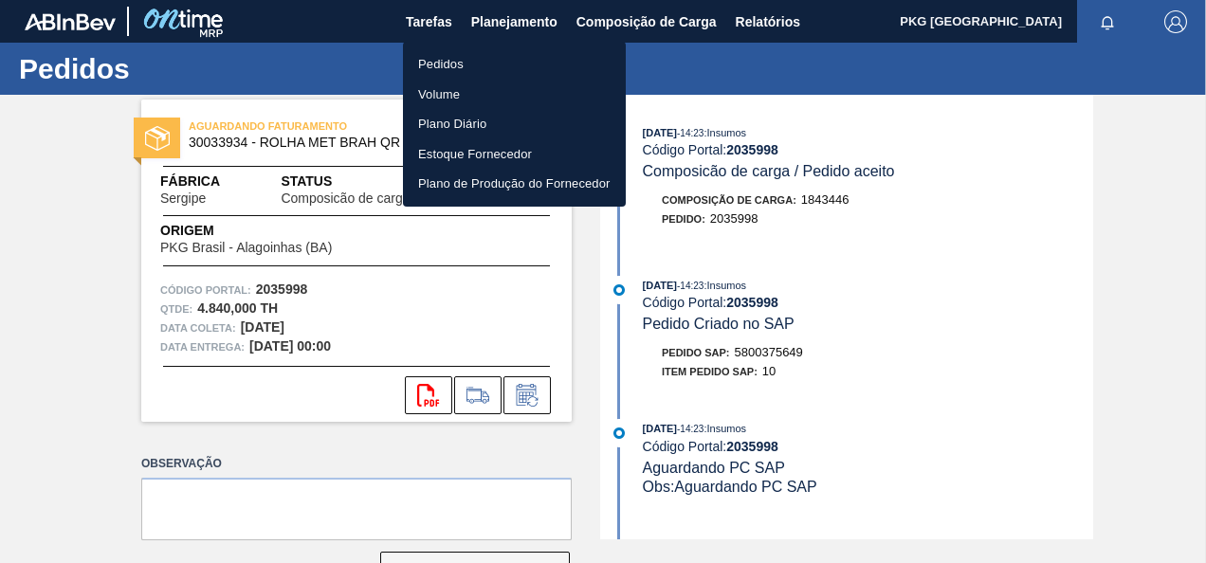
click at [461, 57] on li "Pedidos" at bounding box center [514, 64] width 223 height 30
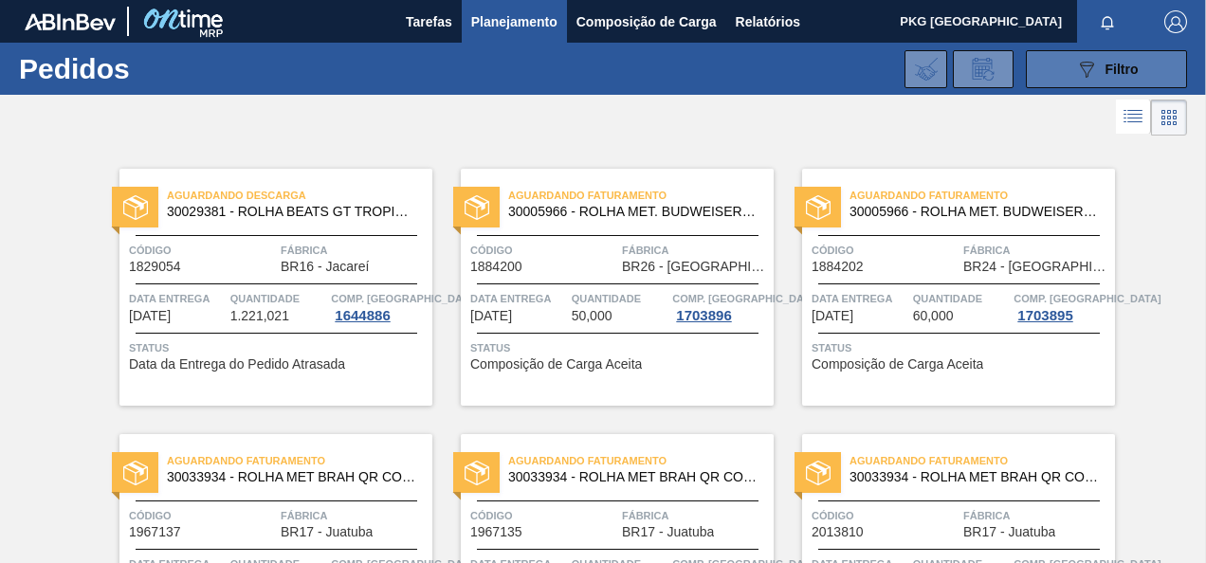
click at [1106, 63] on span "Filtro" at bounding box center [1122, 69] width 33 height 15
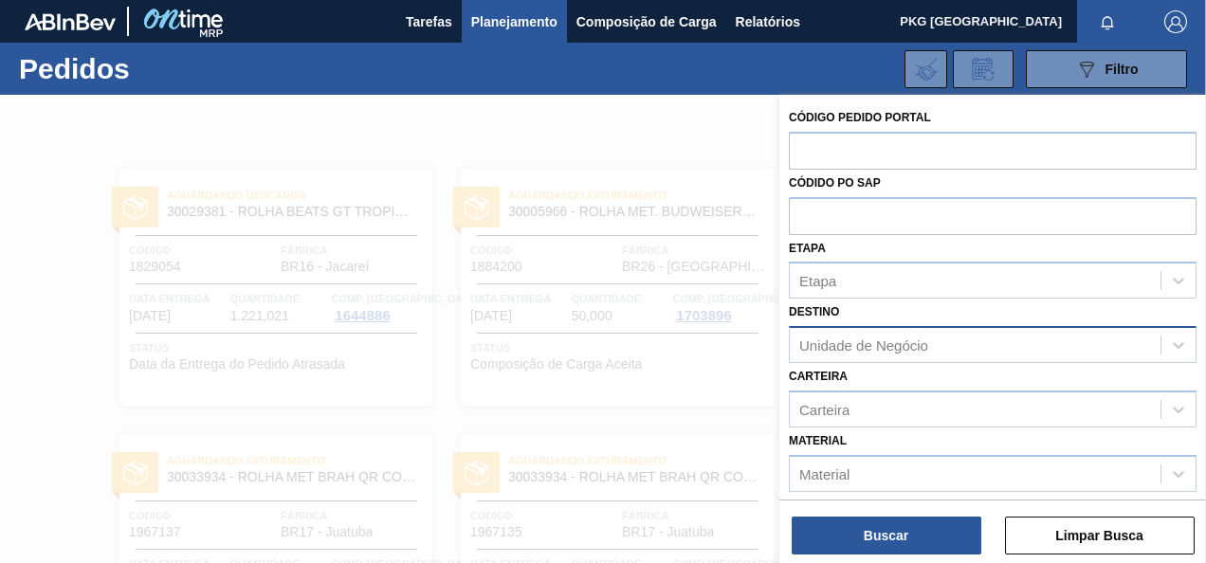
click at [920, 346] on div "Unidade de Negócio" at bounding box center [863, 346] width 129 height 16
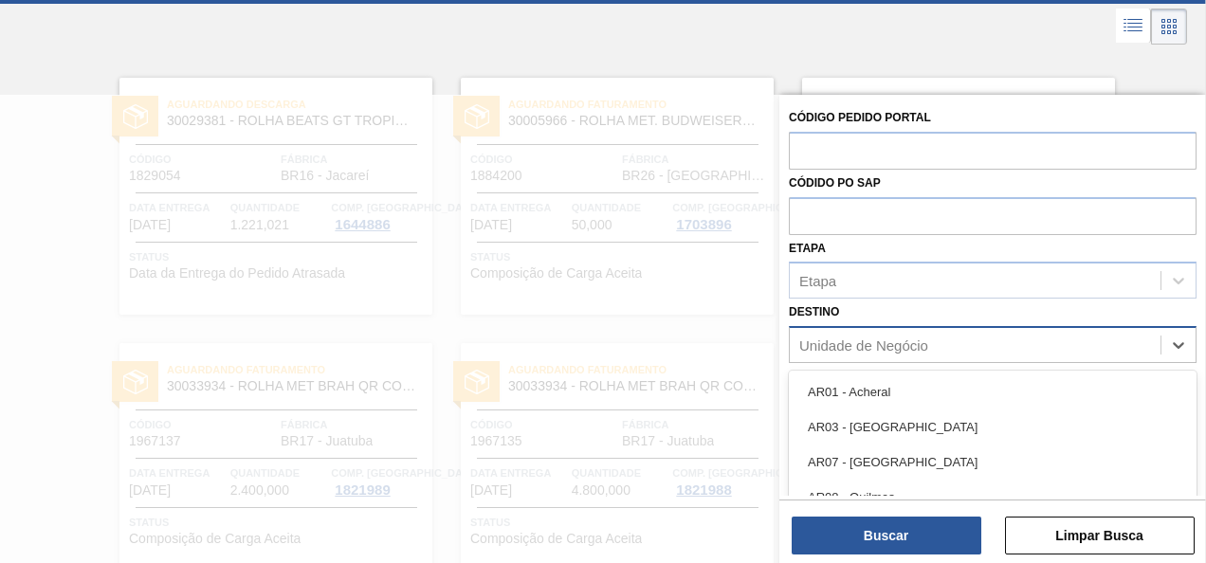
scroll to position [99, 0]
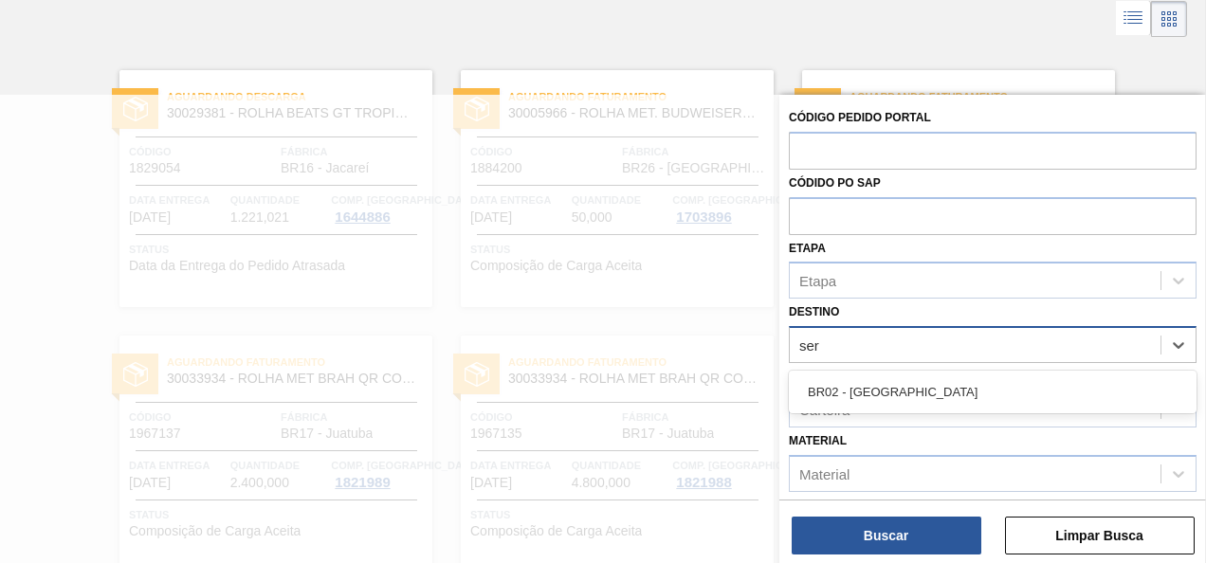
type input "serg"
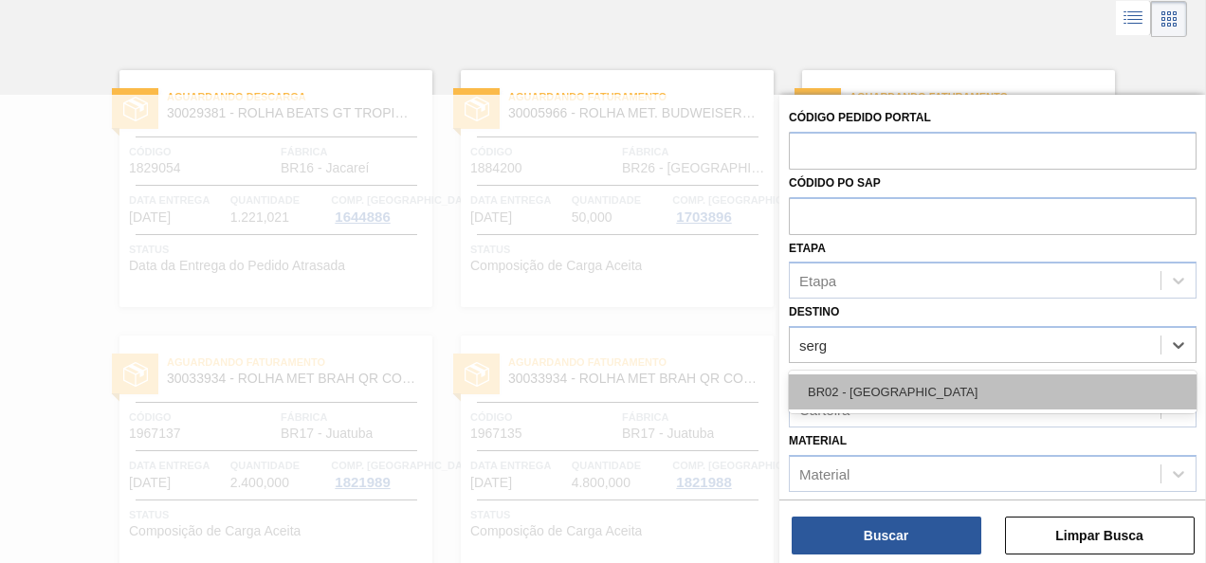
click at [895, 392] on div "BR02 - Sergipe" at bounding box center [993, 392] width 408 height 35
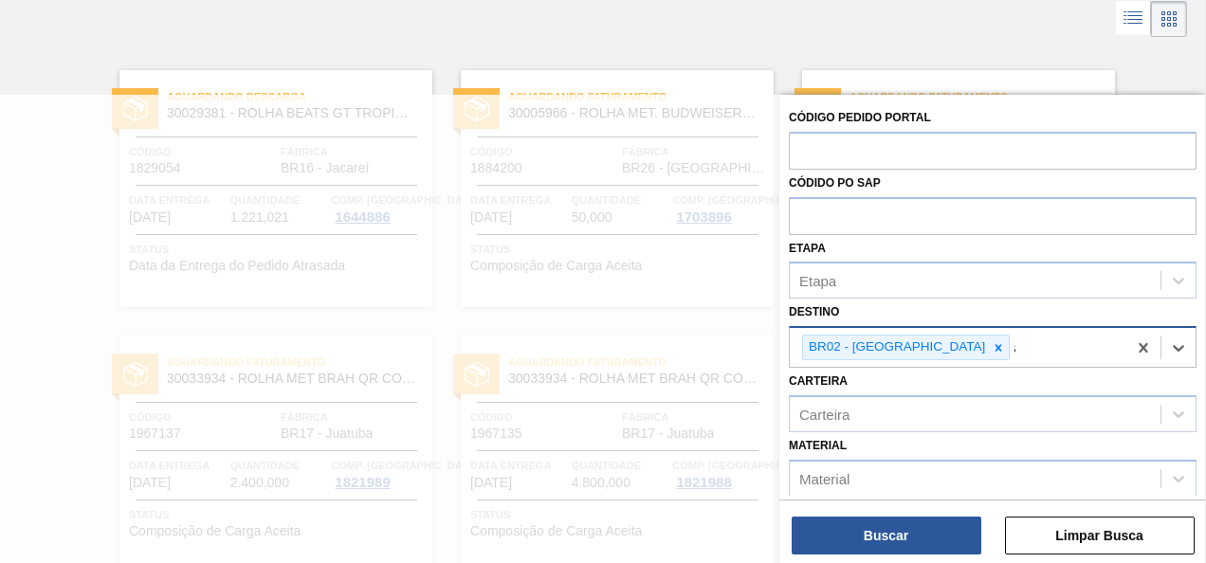
scroll to position [202, 0]
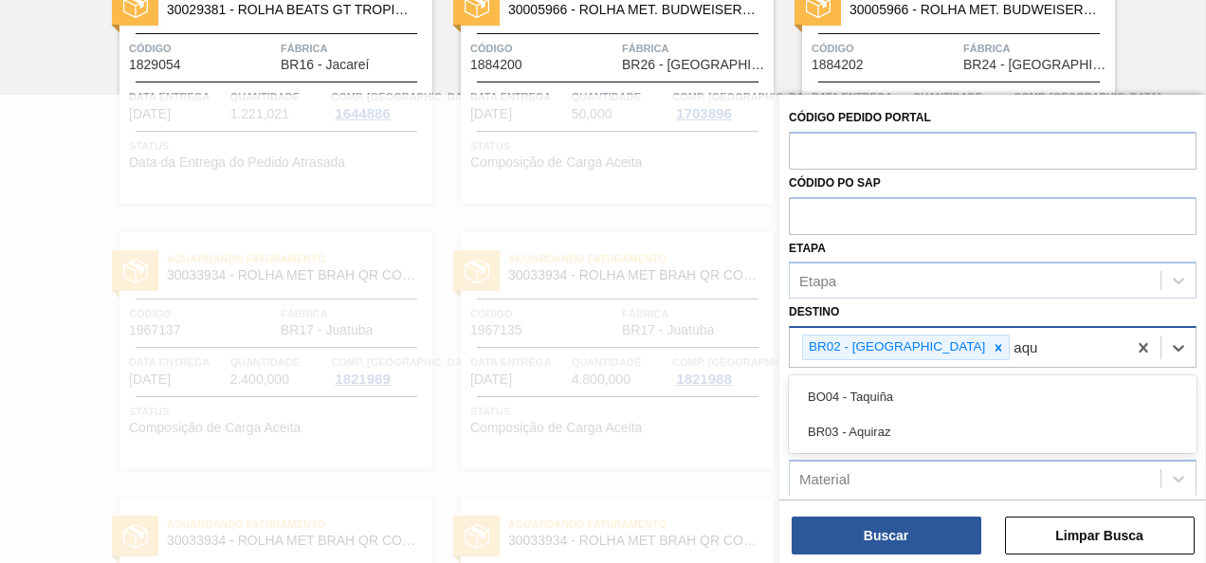
type input "aqui"
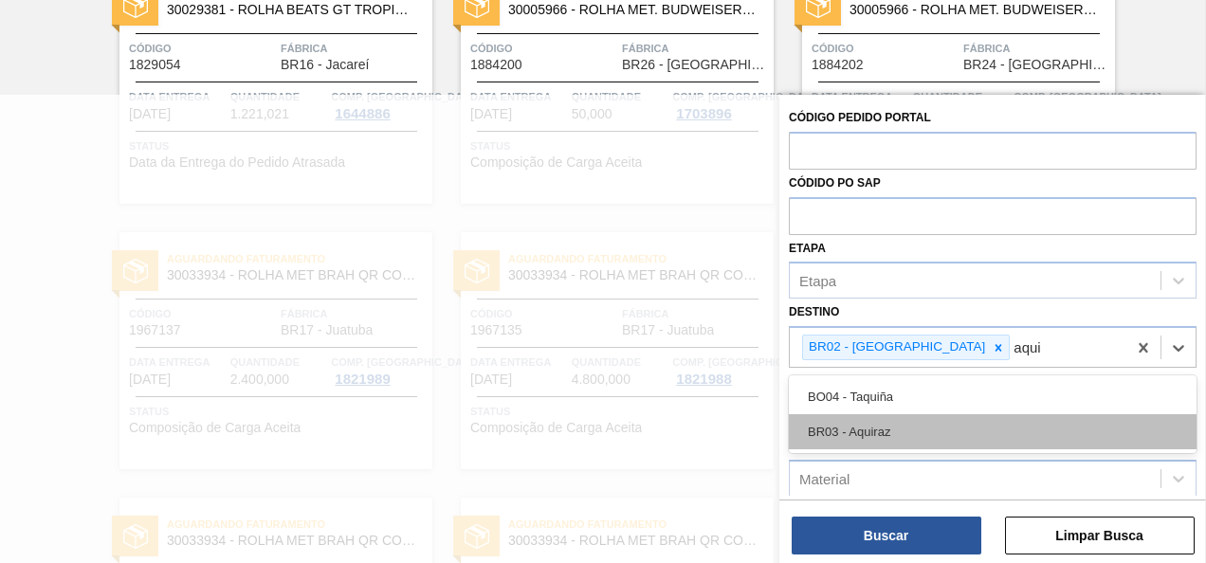
click at [886, 439] on div "BR03 - Aquiraz" at bounding box center [993, 431] width 408 height 35
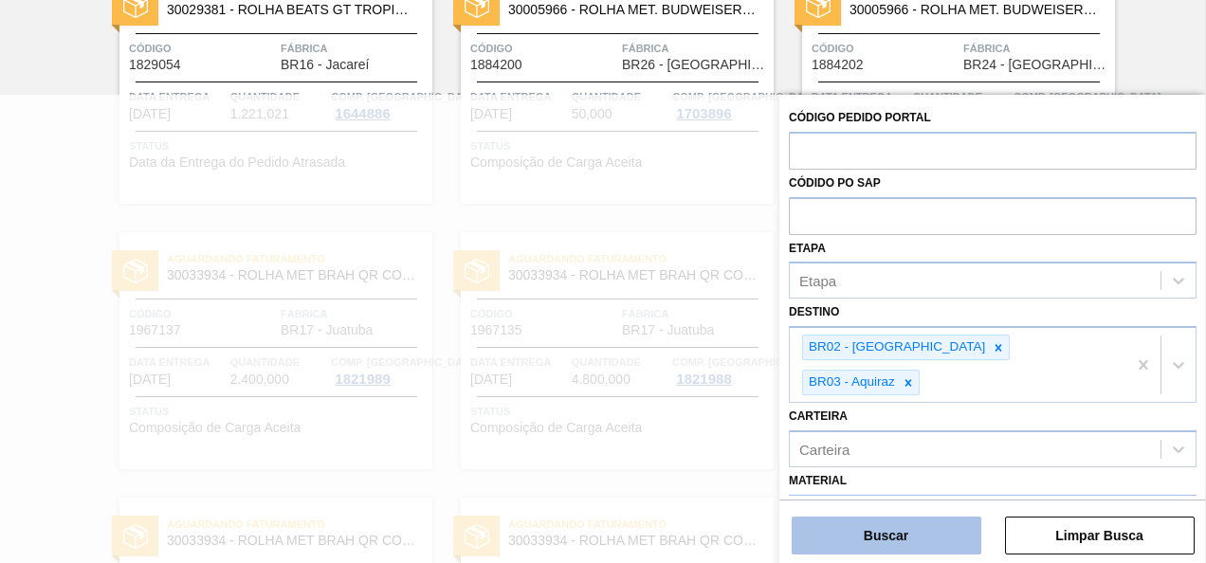
click at [917, 539] on button "Buscar" at bounding box center [887, 536] width 190 height 38
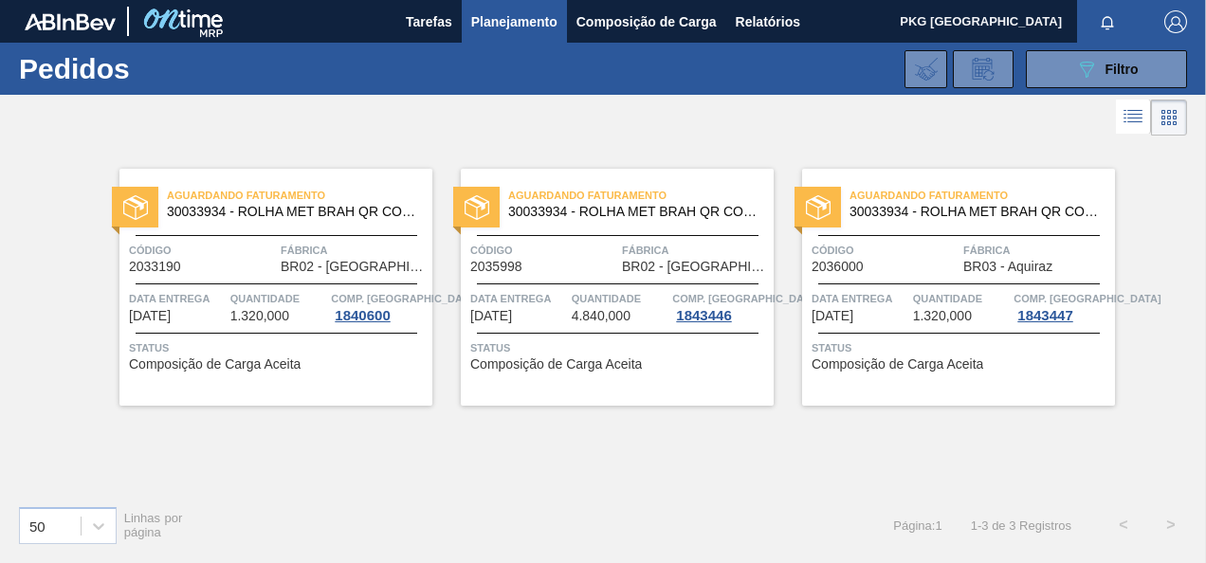
scroll to position [0, 0]
click at [326, 355] on span "Status" at bounding box center [278, 348] width 299 height 19
click at [1007, 201] on span "Aguardando Faturamento" at bounding box center [983, 195] width 266 height 19
click at [413, 441] on div "Aguardando Faturamento 30033934 - ROLHA MET BRAH QR CODE 021CX105 Código 203319…" at bounding box center [603, 315] width 1206 height 350
click at [353, 243] on span "Fábrica" at bounding box center [354, 250] width 147 height 19
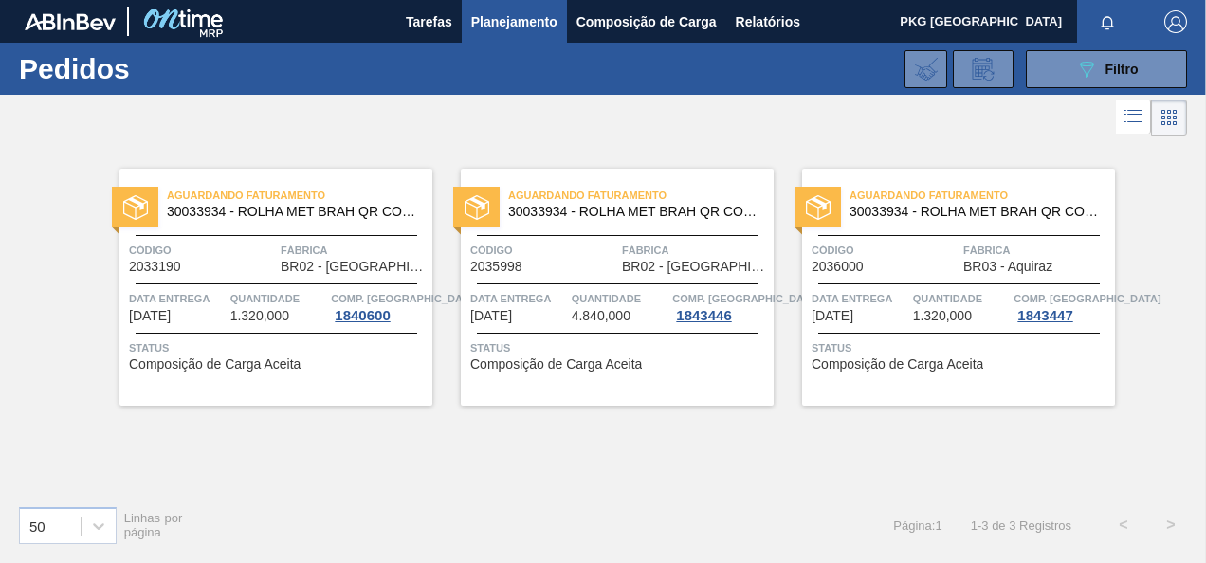
click at [961, 369] on span "Composição de Carga Aceita" at bounding box center [898, 365] width 172 height 14
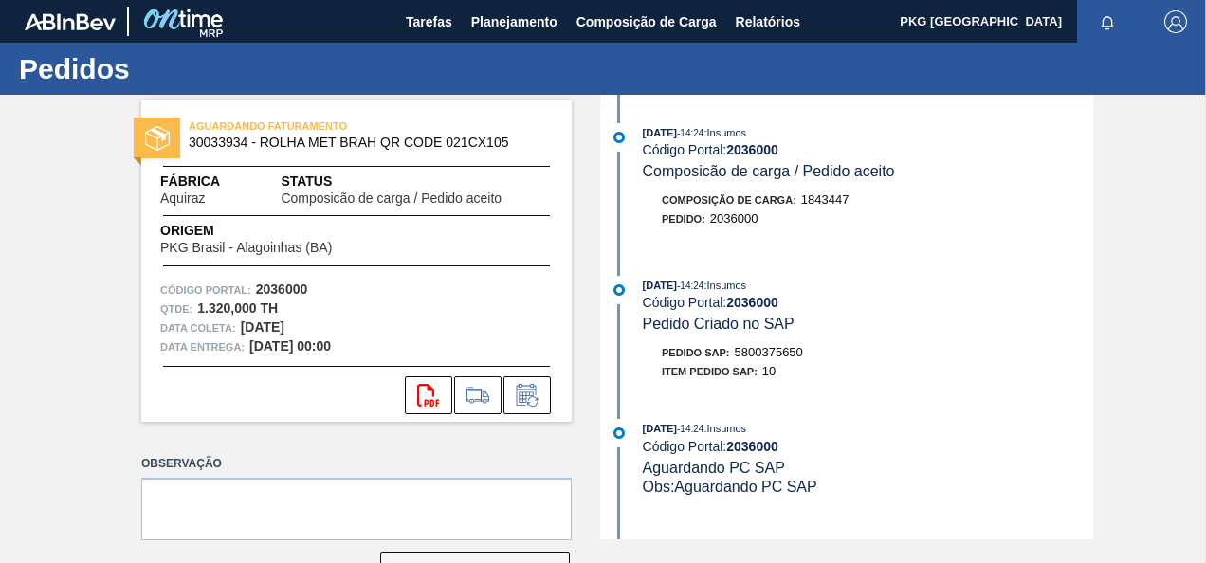
scroll to position [63, 0]
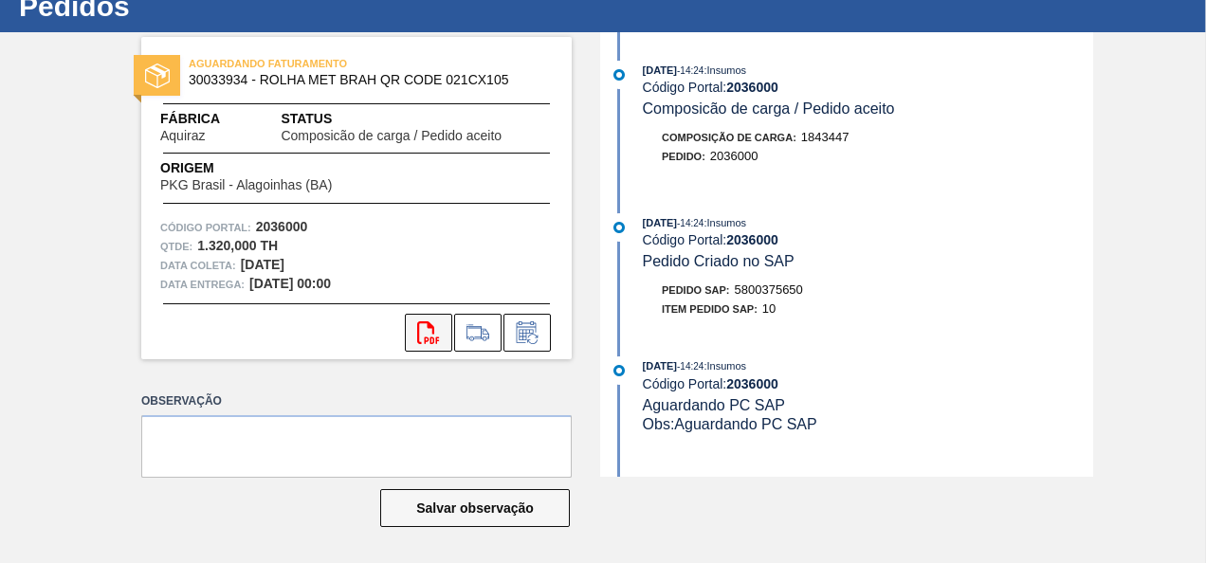
click at [415, 335] on button "svg{fill:#ff0000}" at bounding box center [428, 333] width 47 height 38
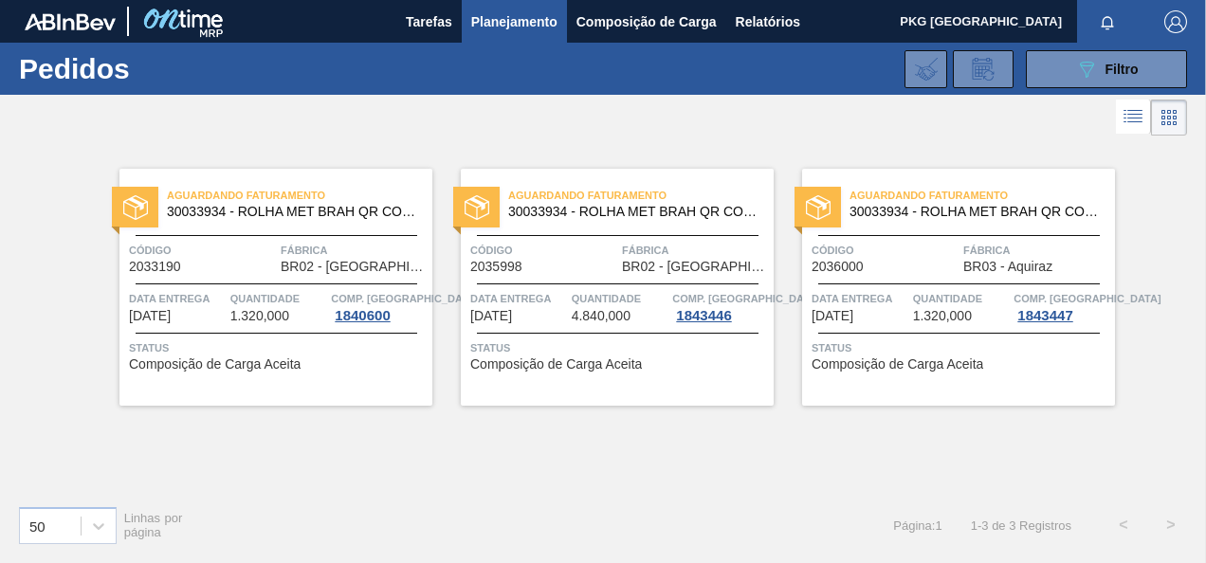
click at [237, 284] on div at bounding box center [277, 284] width 282 height 1
click at [475, 21] on span "Planejamento" at bounding box center [514, 21] width 86 height 23
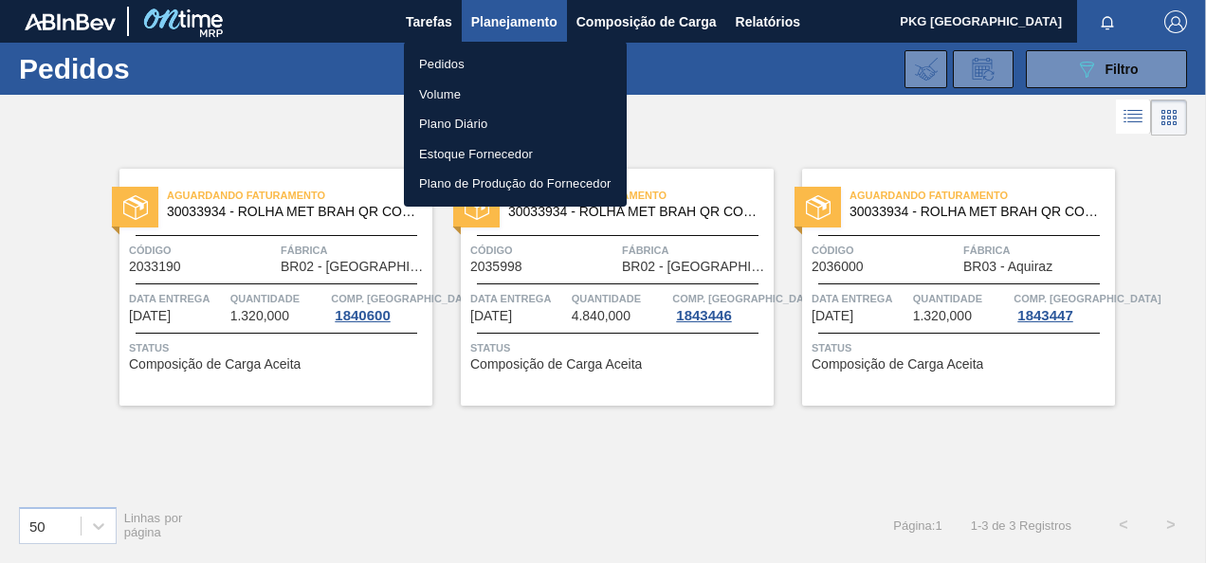
click at [469, 59] on li "Pedidos" at bounding box center [515, 64] width 223 height 30
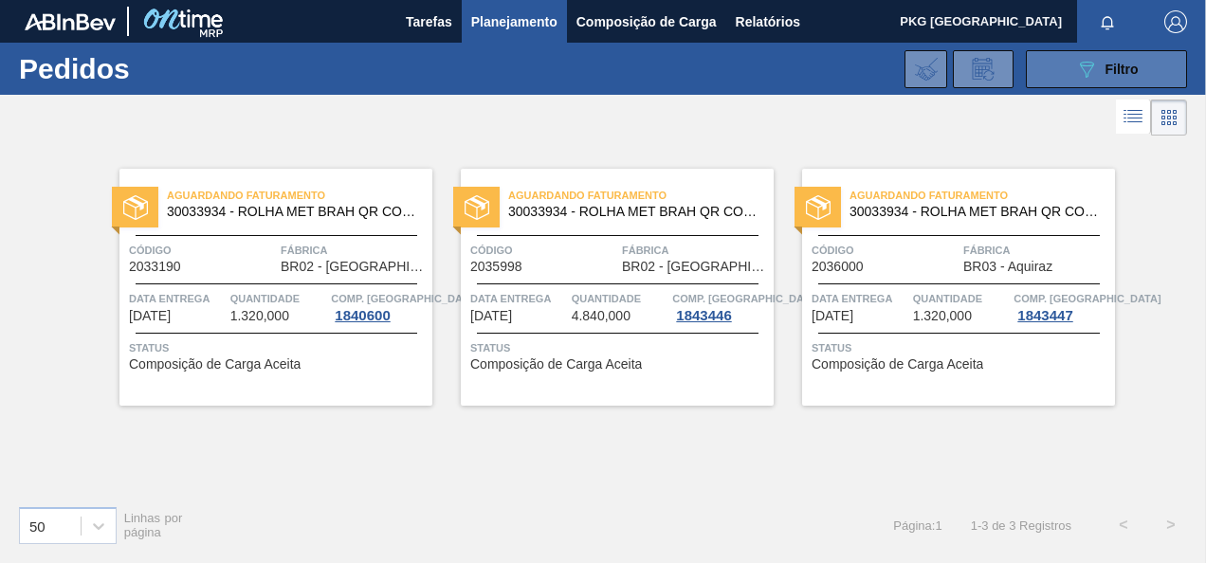
click at [1065, 53] on button "089F7B8B-B2A5-4AFE-B5C0-19BA573D28AC Filtro" at bounding box center [1106, 69] width 161 height 38
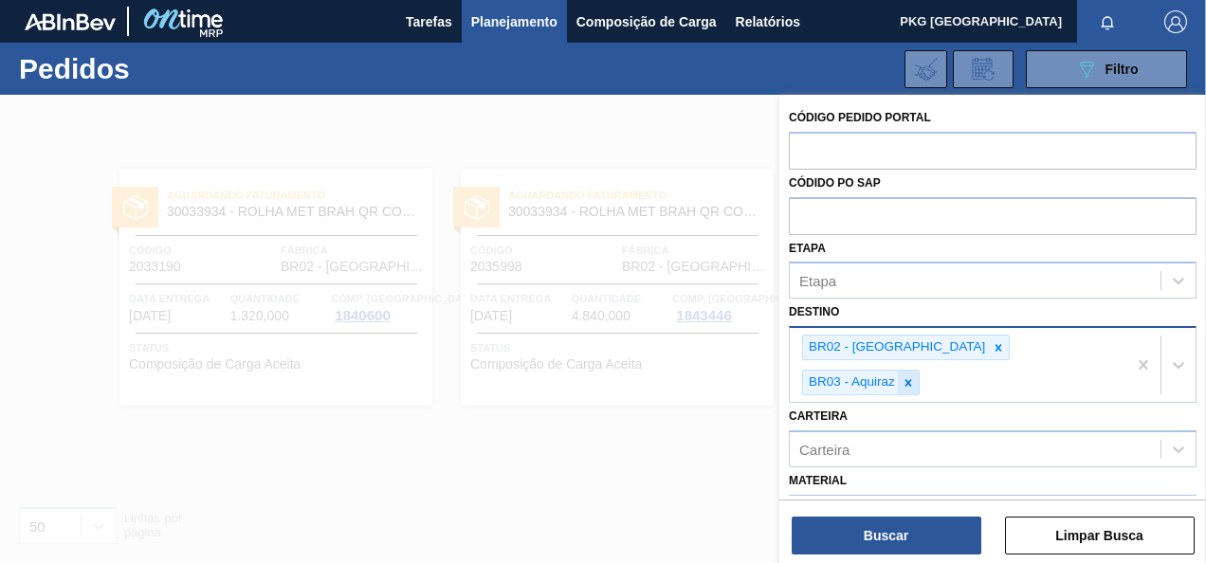
click at [912, 379] on icon at bounding box center [909, 382] width 7 height 7
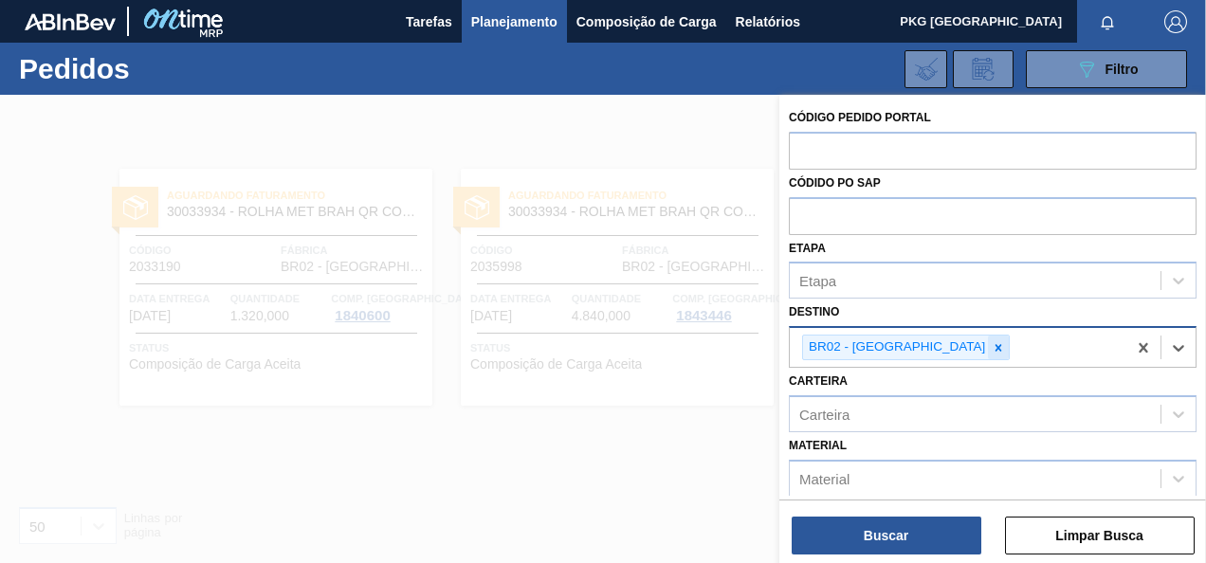
click at [996, 344] on icon at bounding box center [999, 347] width 7 height 7
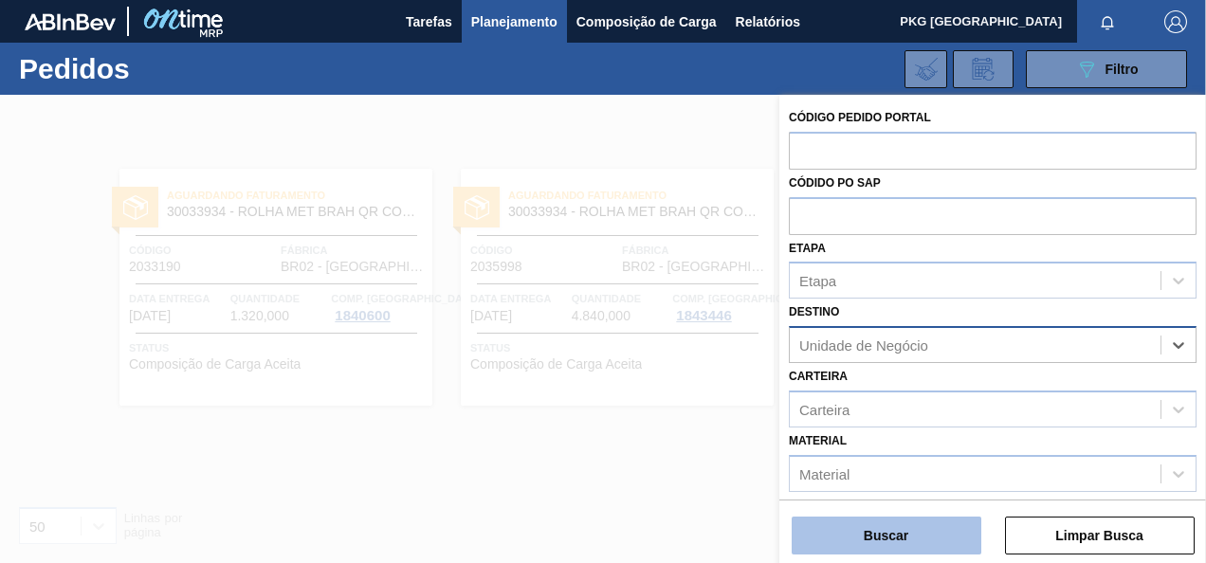
click at [939, 538] on button "Buscar" at bounding box center [887, 536] width 190 height 38
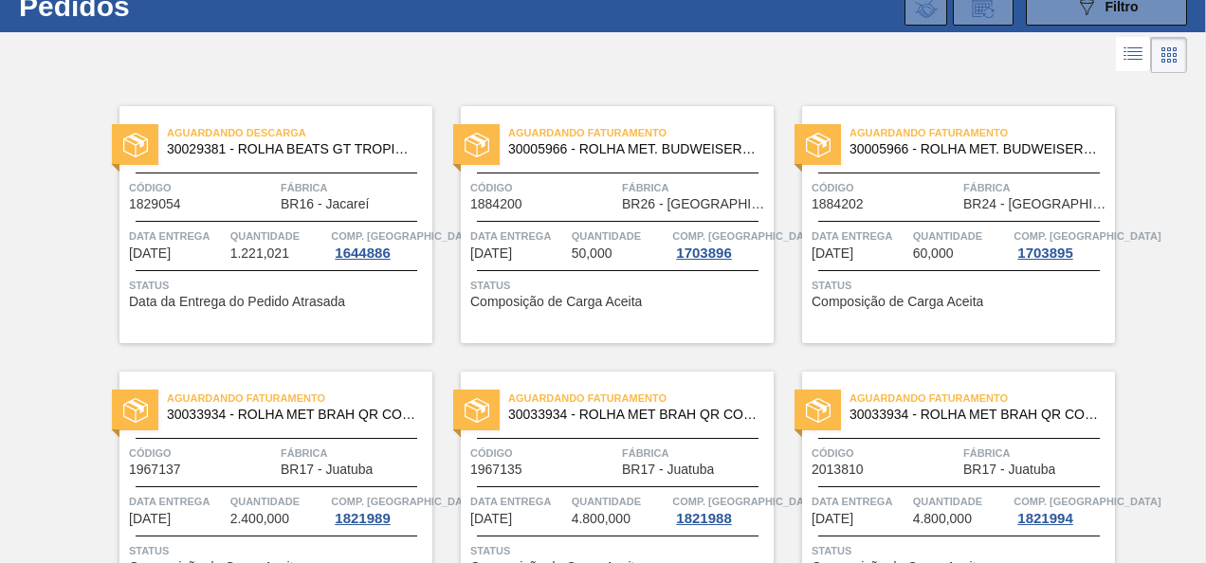
drag, startPoint x: 1199, startPoint y: 114, endPoint x: 1205, endPoint y: 142, distance: 29.2
click at [1075, 18] on icon "089F7B8B-B2A5-4AFE-B5C0-19BA573D28AC" at bounding box center [1086, 6] width 23 height 23
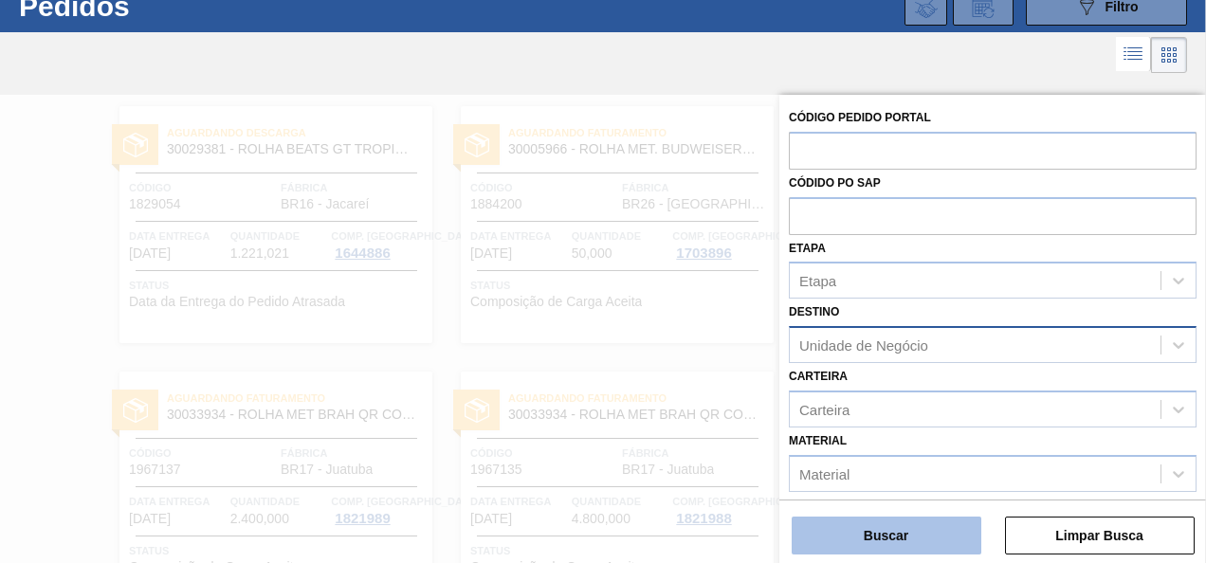
click at [943, 534] on button "Buscar" at bounding box center [887, 536] width 190 height 38
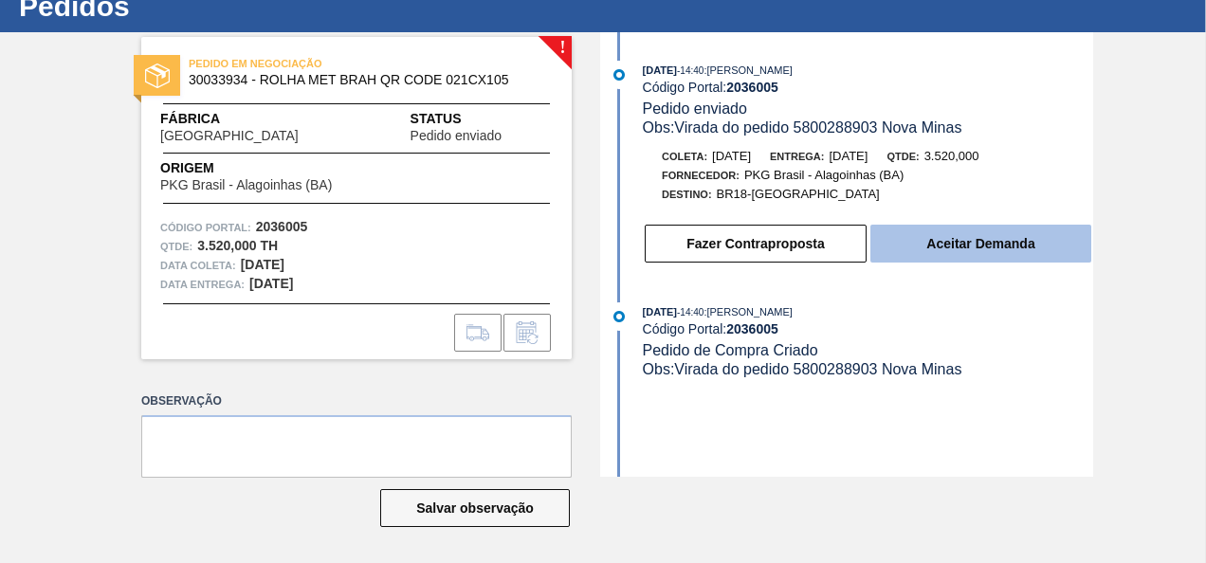
click at [973, 263] on button "Aceitar Demanda" at bounding box center [981, 244] width 221 height 38
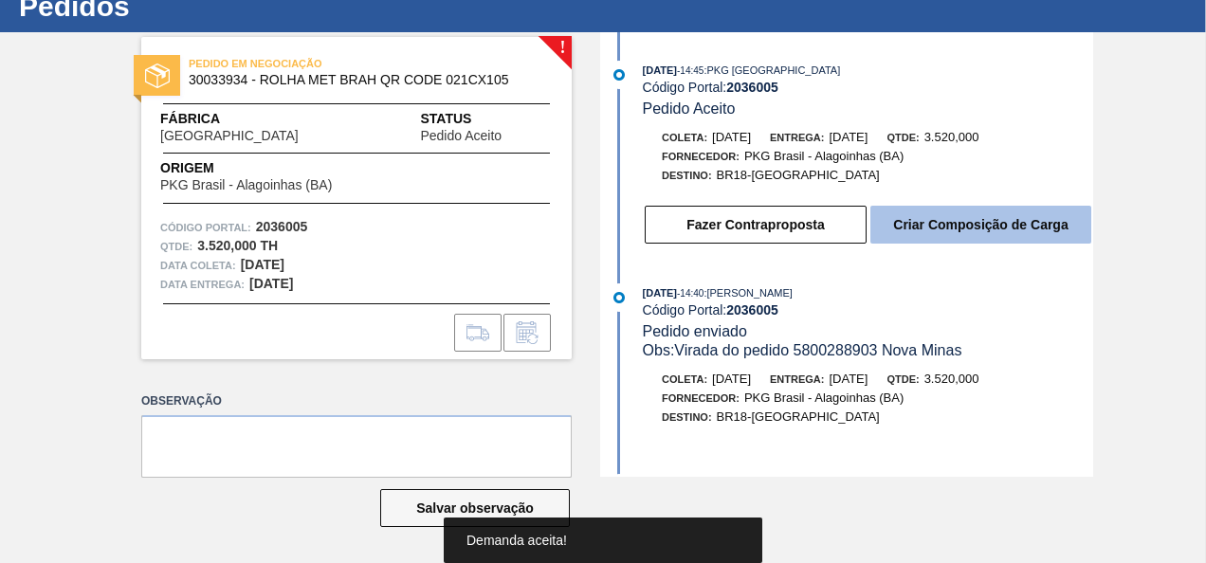
click at [970, 244] on button "Criar Composição de Carga" at bounding box center [981, 225] width 221 height 38
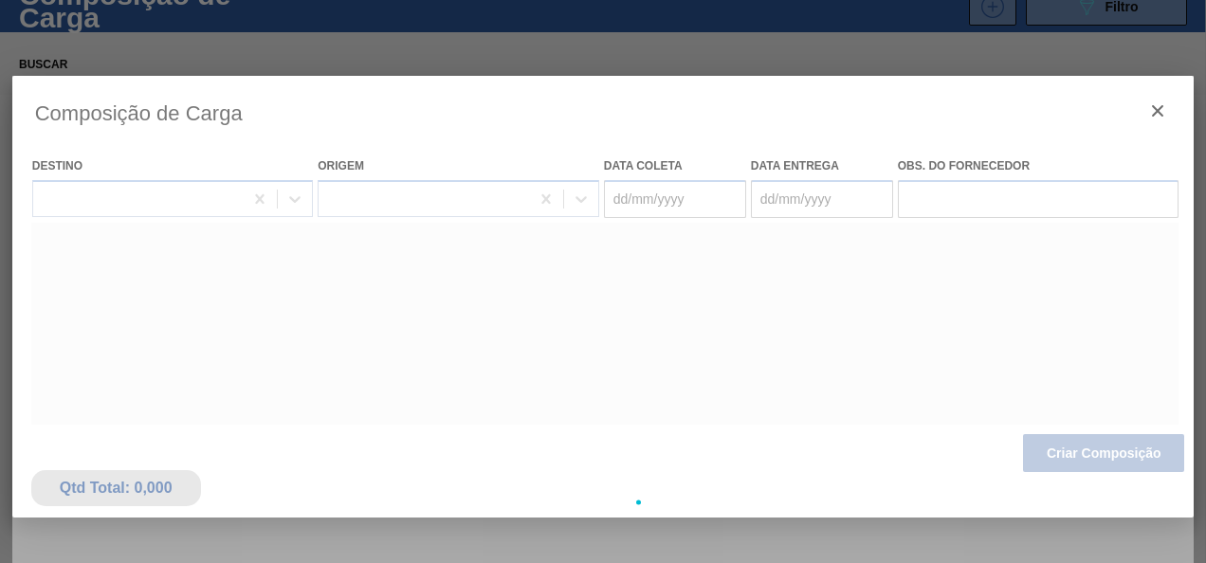
type coleta "29/09/2025"
type entrega "[DATE]"
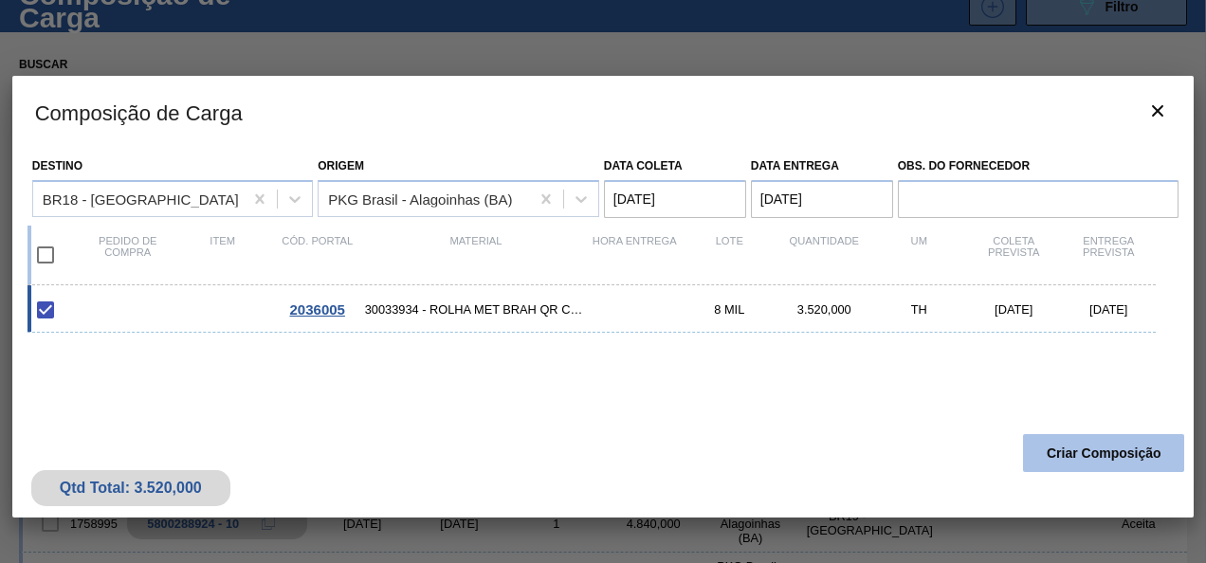
click at [1141, 442] on button "Criar Composição" at bounding box center [1103, 453] width 161 height 38
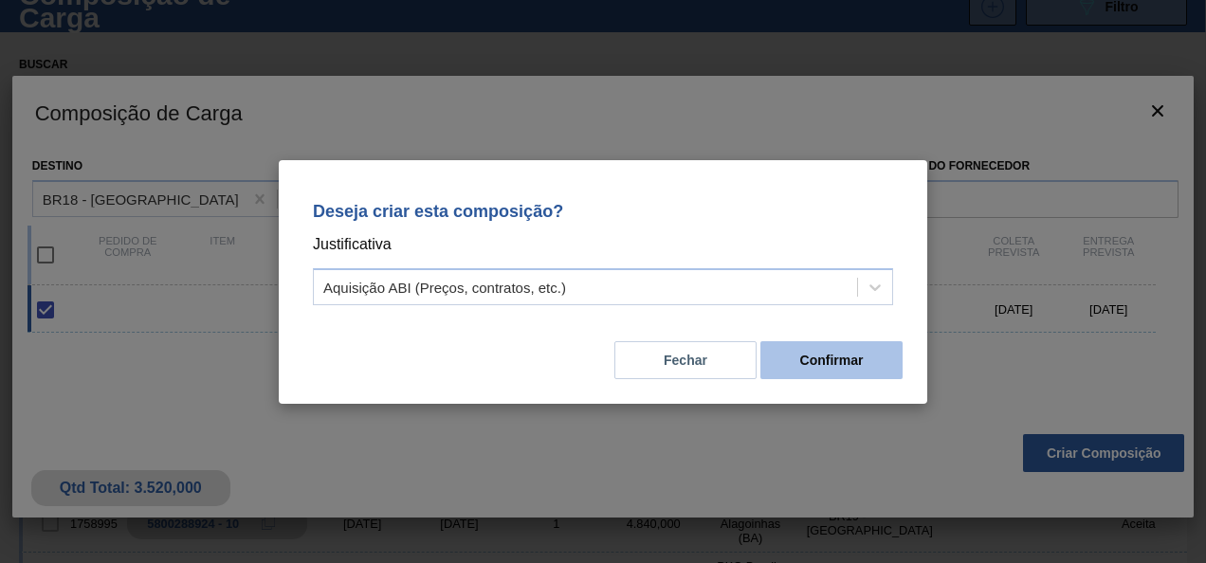
click at [819, 360] on button "Confirmar" at bounding box center [832, 360] width 142 height 38
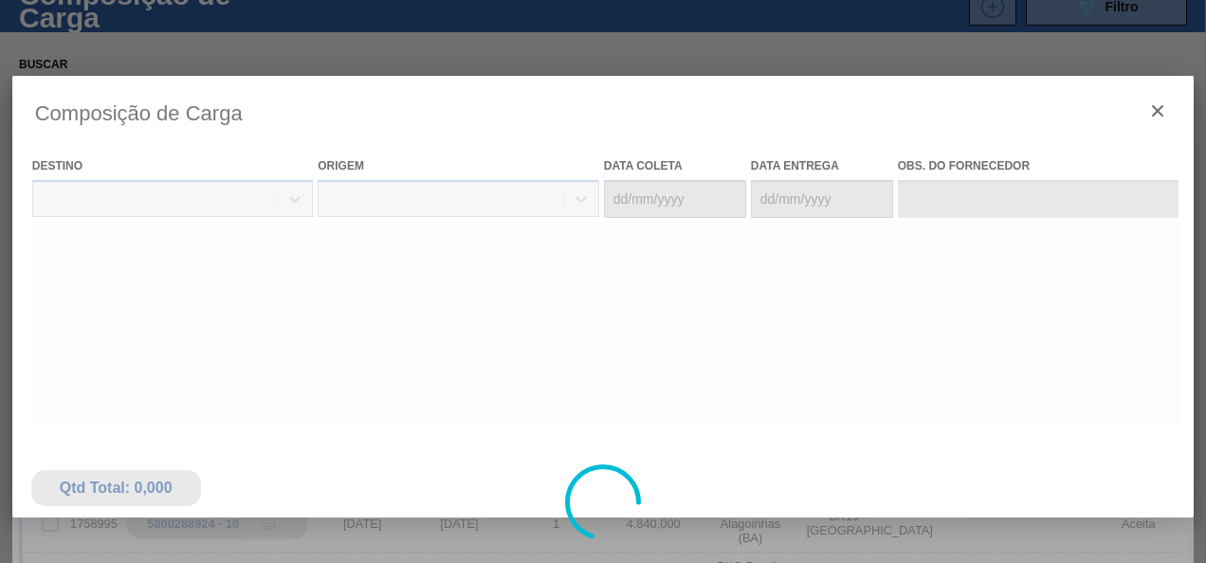
type coleta "29/09/2025"
type entrega "[DATE]"
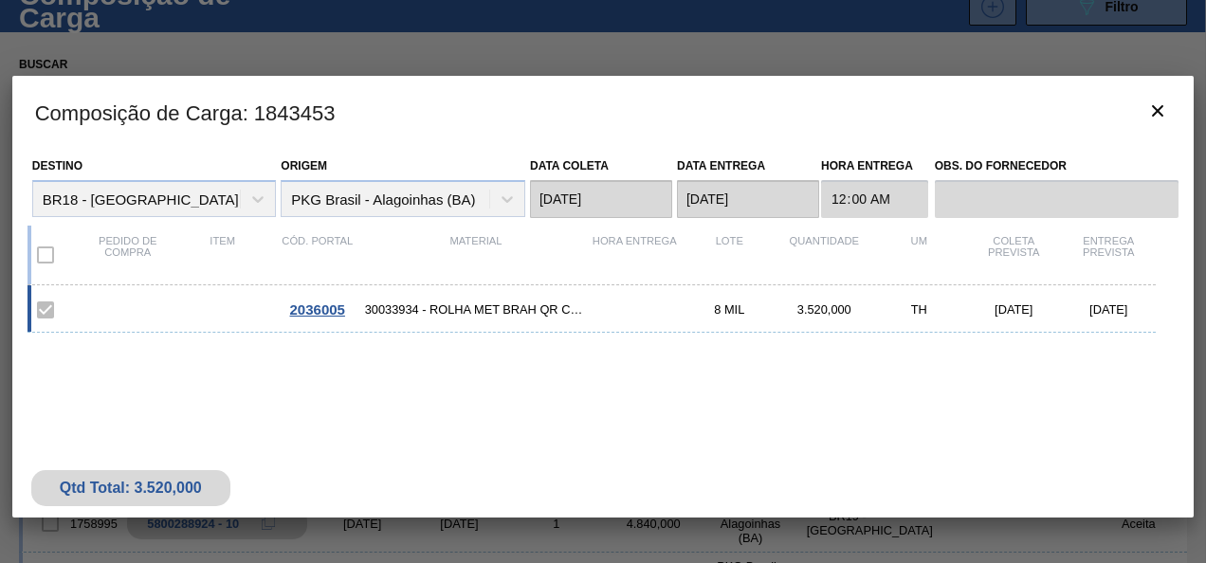
click at [315, 303] on span "2036005" at bounding box center [317, 310] width 55 height 16
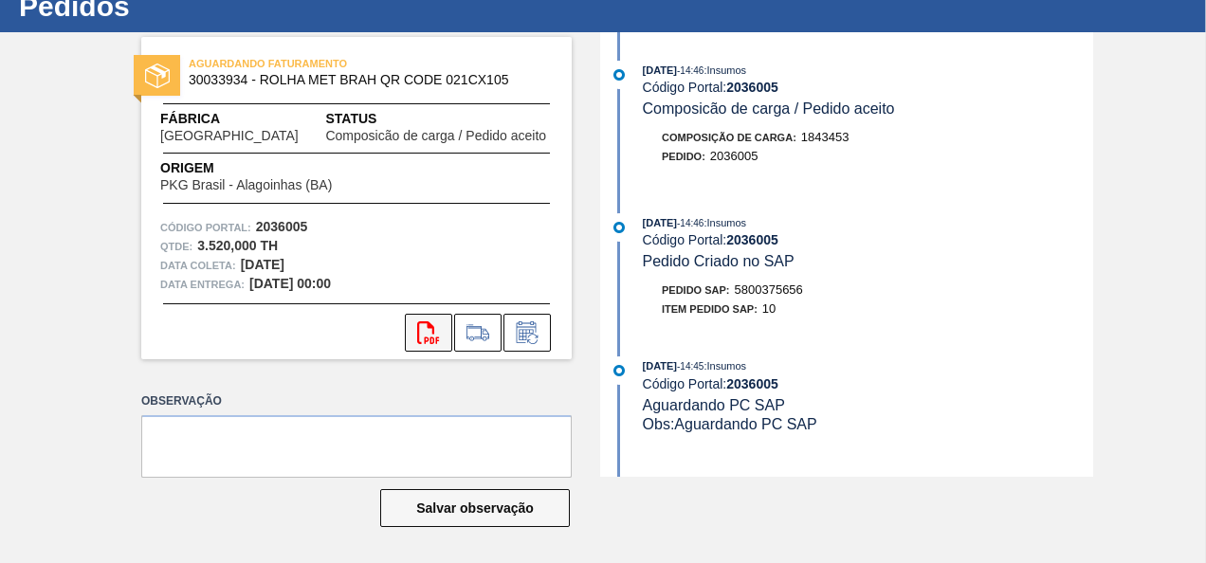
click at [423, 344] on icon at bounding box center [428, 333] width 22 height 23
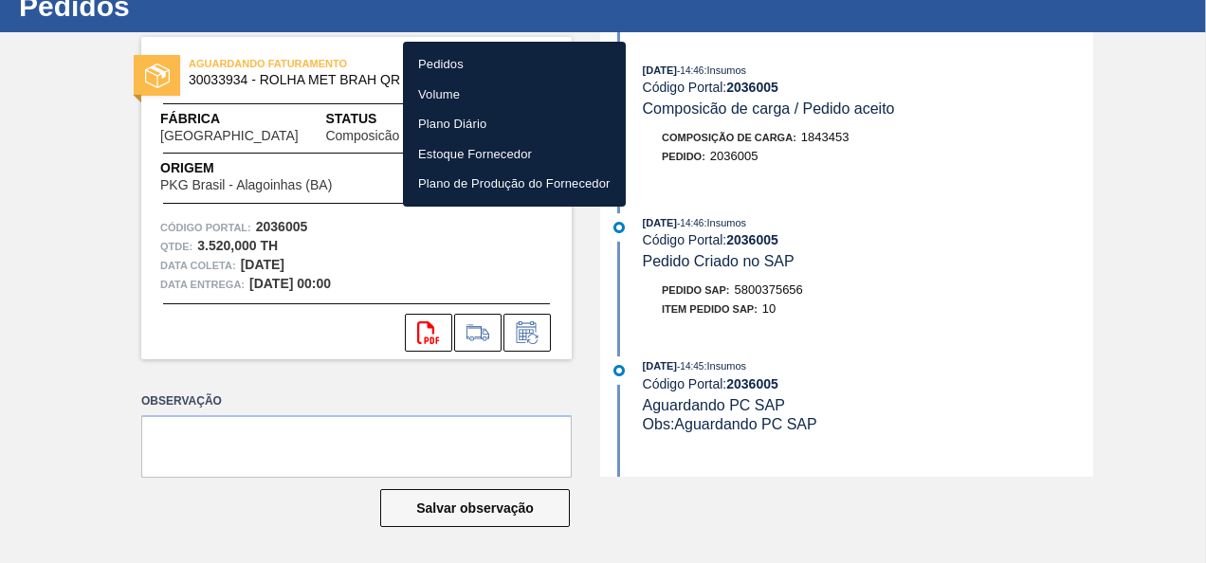
click at [455, 63] on li "Pedidos" at bounding box center [514, 64] width 223 height 30
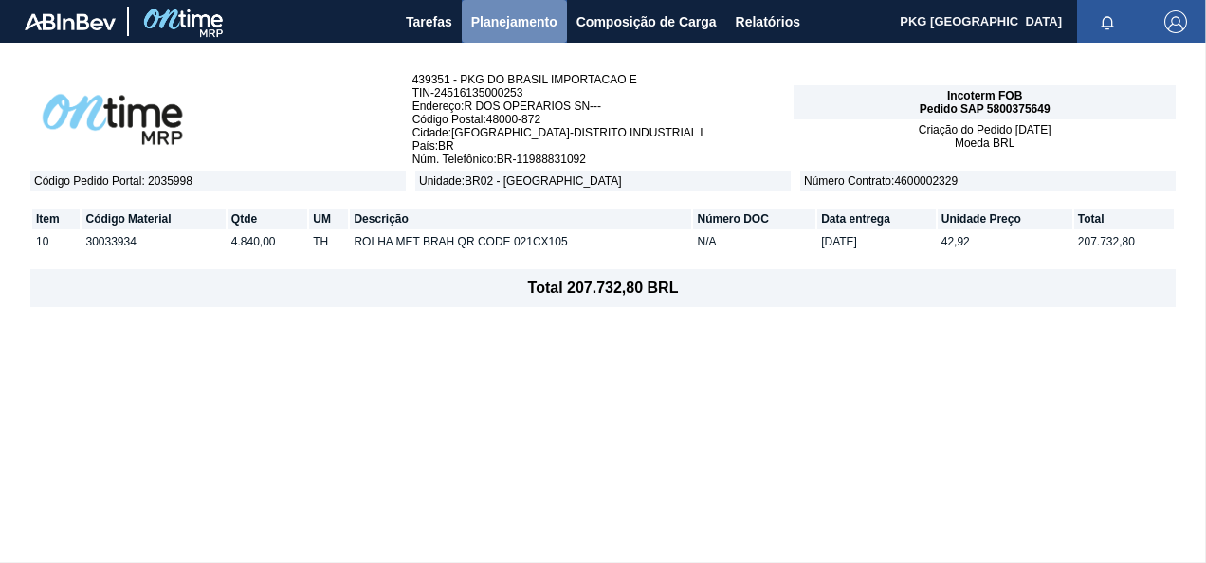
click at [504, 21] on span "Planejamento" at bounding box center [514, 21] width 86 height 23
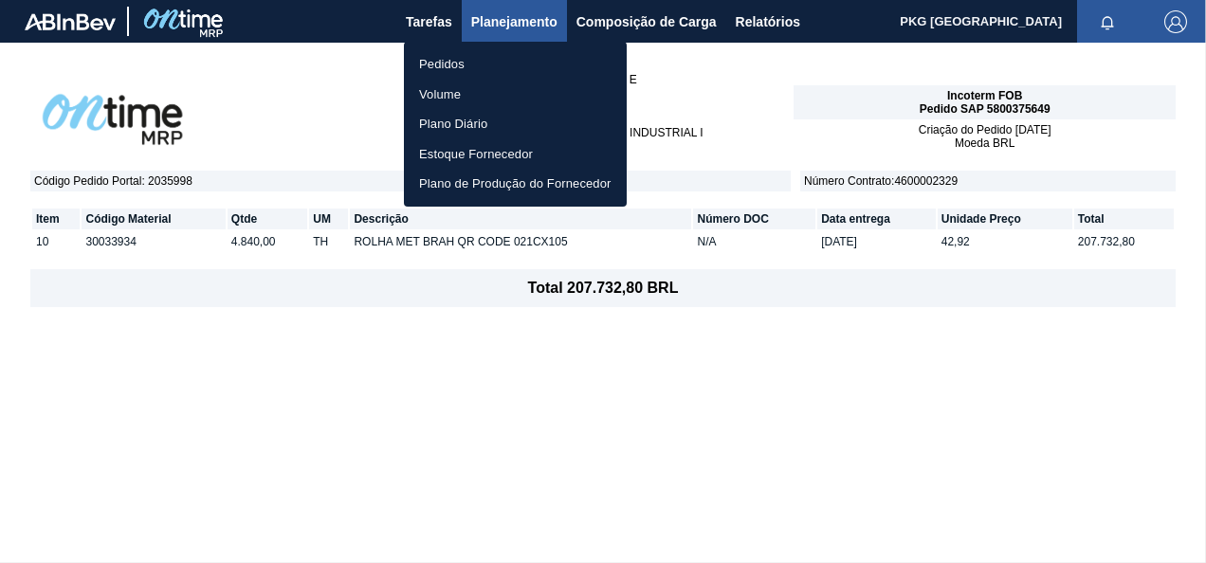
click at [468, 63] on li "Pedidos" at bounding box center [515, 64] width 223 height 30
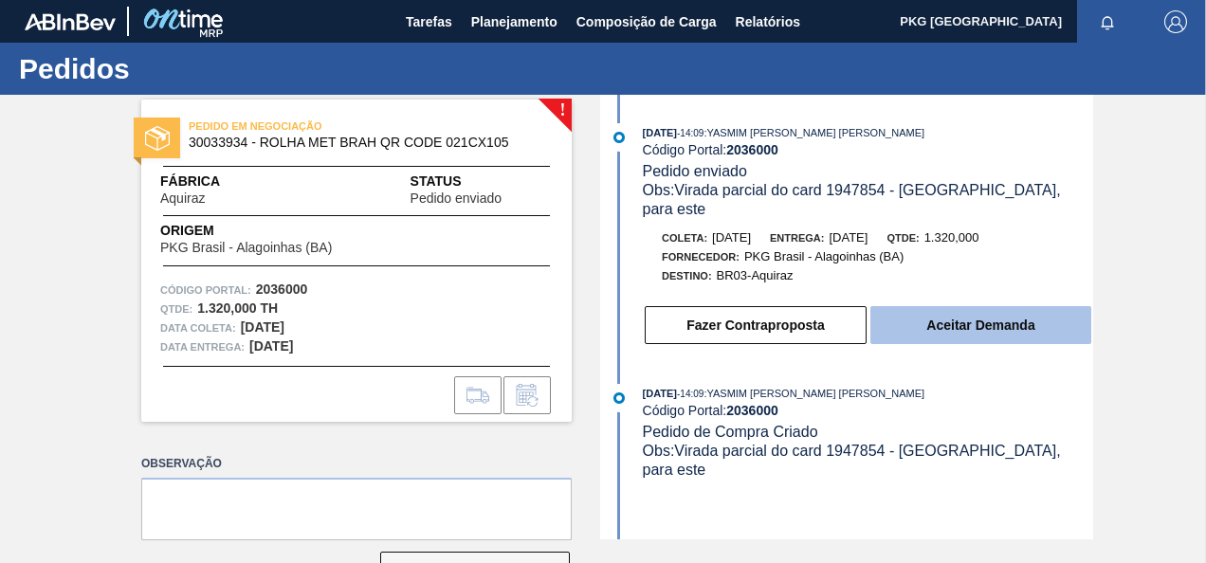
click at [954, 314] on button "Aceitar Demanda" at bounding box center [981, 325] width 221 height 38
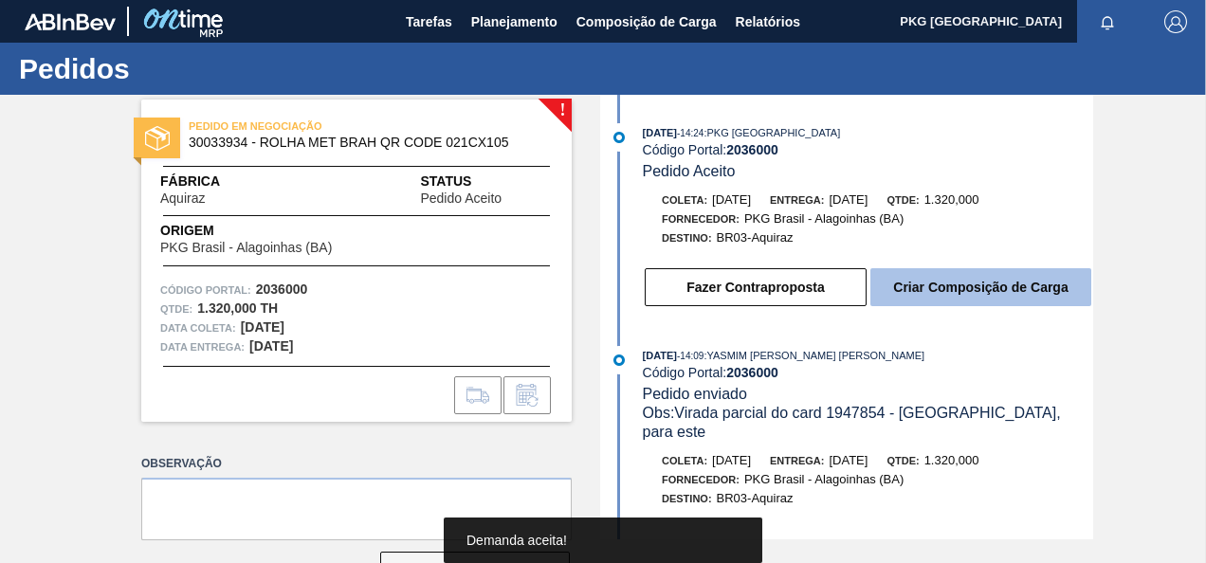
click at [1019, 302] on button "Criar Composição de Carga" at bounding box center [981, 287] width 221 height 38
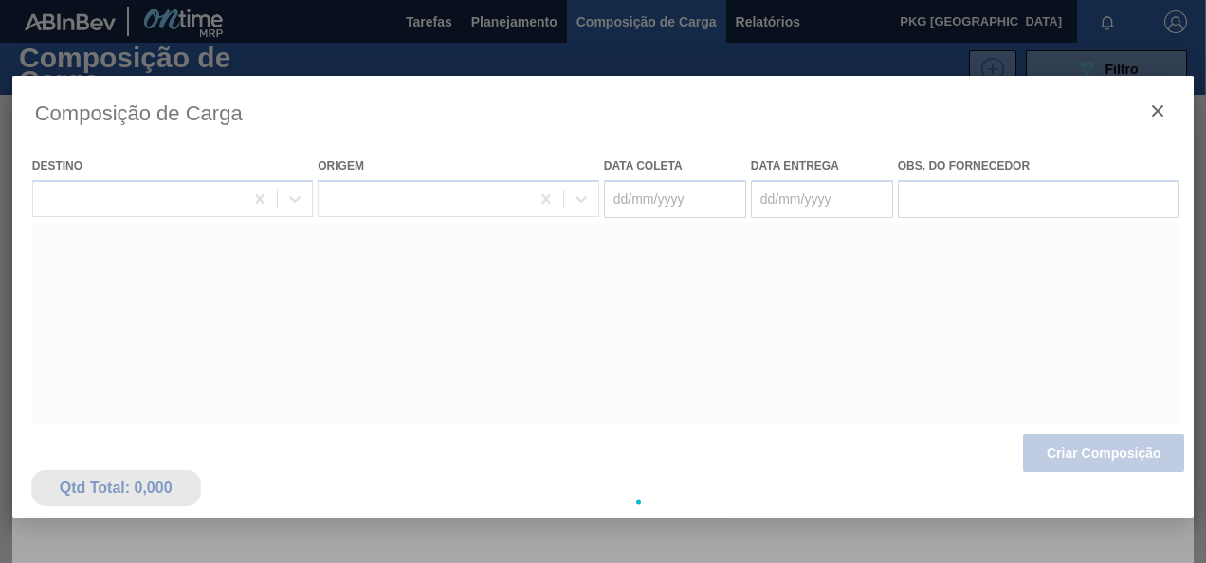
type coleta "03/10/2025"
type entrega "11/10/2025"
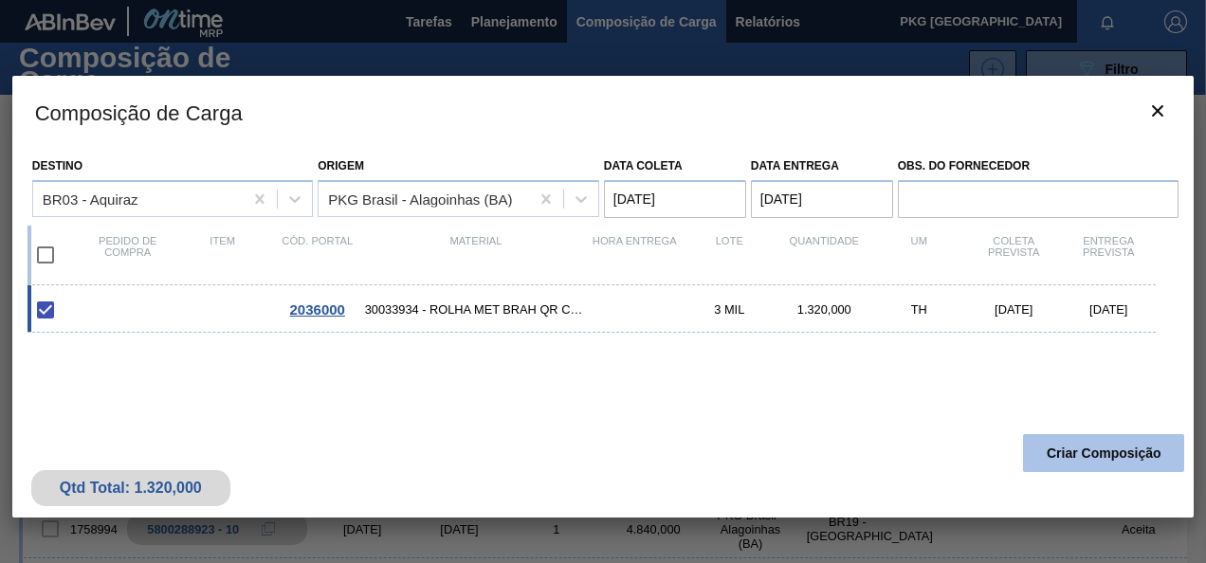
click at [1150, 451] on button "Criar Composição" at bounding box center [1103, 453] width 161 height 38
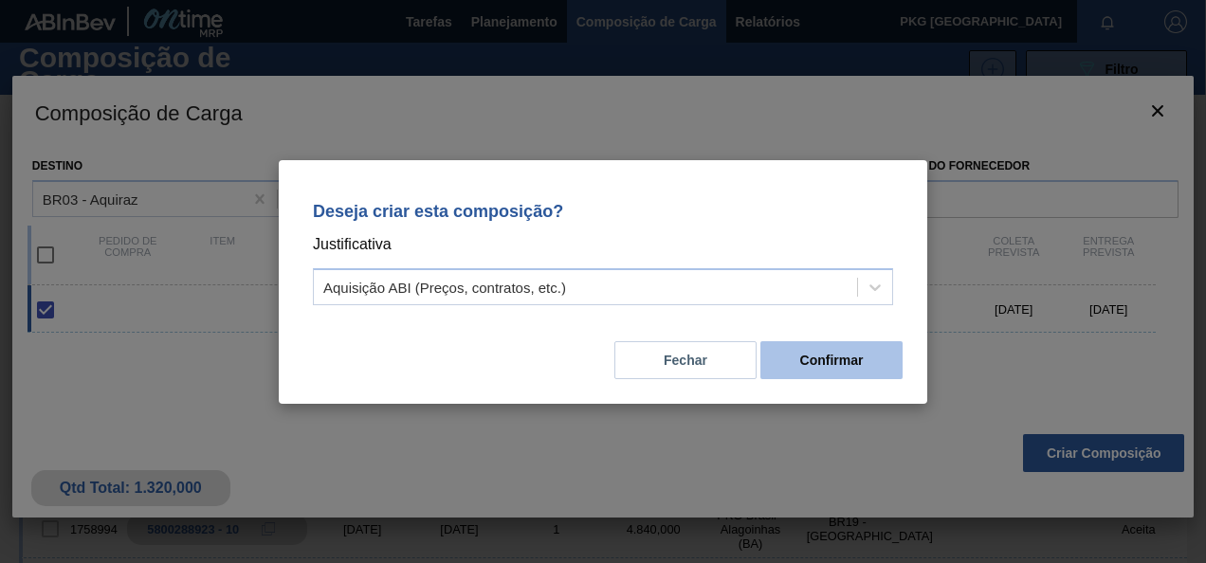
click at [800, 355] on button "Confirmar" at bounding box center [832, 360] width 142 height 38
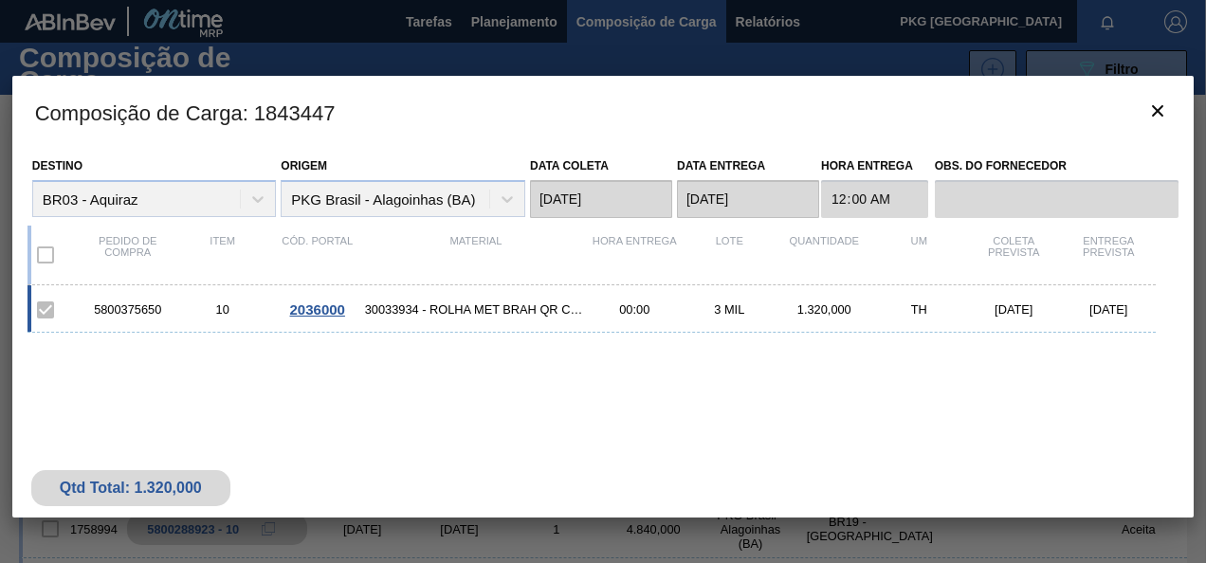
click at [314, 308] on span "2036000" at bounding box center [317, 310] width 55 height 16
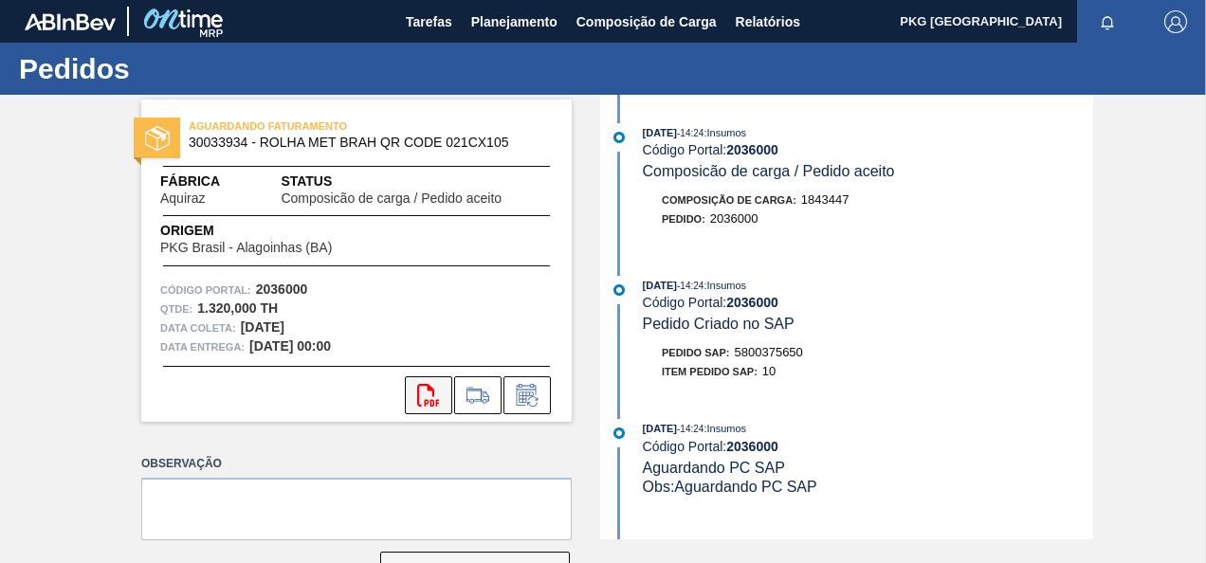
click at [423, 388] on icon "svg{fill:#ff0000}" at bounding box center [428, 395] width 23 height 23
